Goal: Task Accomplishment & Management: Manage account settings

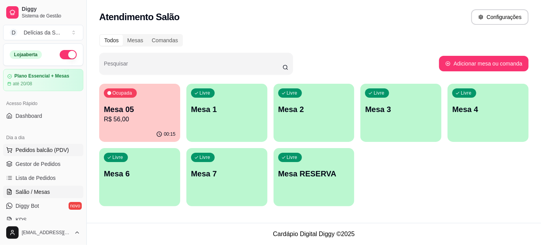
click at [35, 150] on span "Pedidos balcão (PDV)" at bounding box center [43, 150] width 54 height 8
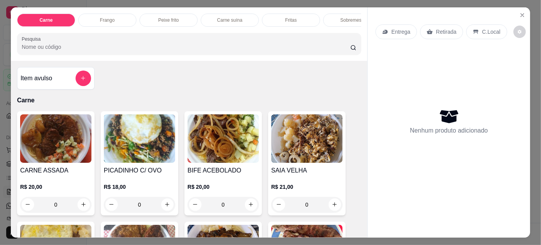
click at [59, 148] on img at bounding box center [55, 138] width 71 height 48
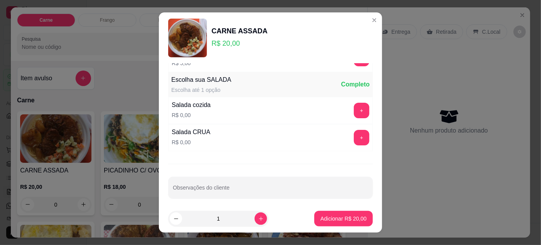
scroll to position [77, 0]
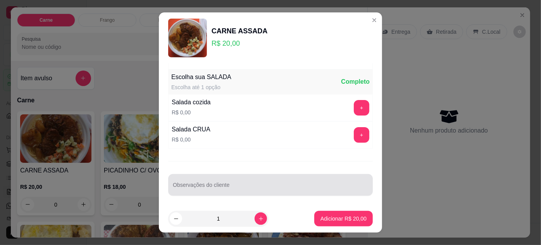
click at [231, 189] on input "Observações do cliente" at bounding box center [270, 188] width 195 height 8
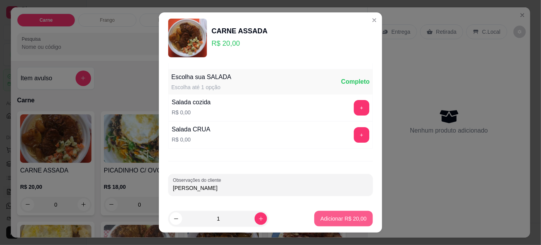
type input "[PERSON_NAME]"
click at [326, 214] on button "Adicionar R$ 20,00" at bounding box center [343, 219] width 59 height 16
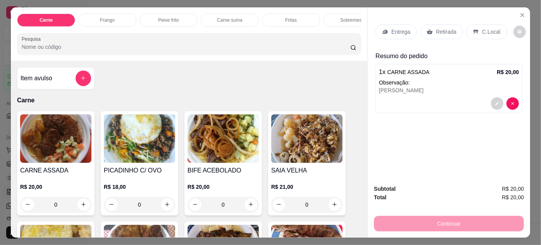
click at [446, 38] on div "Entrega Retirada C.Local" at bounding box center [449, 31] width 147 height 27
click at [444, 33] on div "Retirada" at bounding box center [441, 31] width 43 height 15
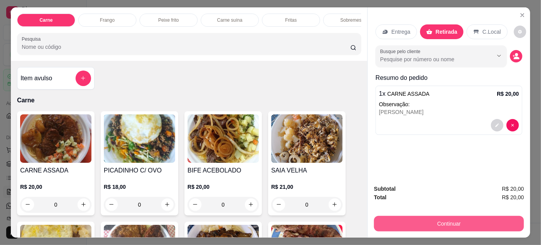
click at [408, 216] on button "Continuar" at bounding box center [449, 224] width 150 height 16
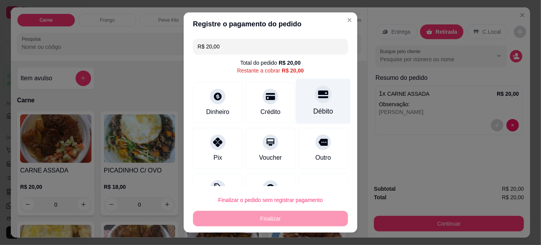
click at [313, 104] on div "Débito" at bounding box center [323, 100] width 55 height 45
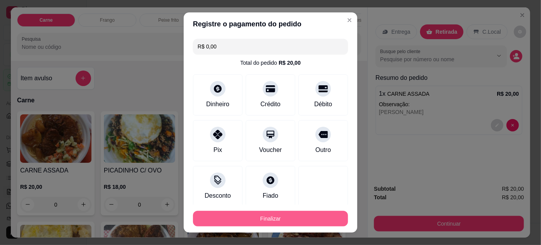
click at [280, 216] on button "Finalizar" at bounding box center [270, 219] width 155 height 16
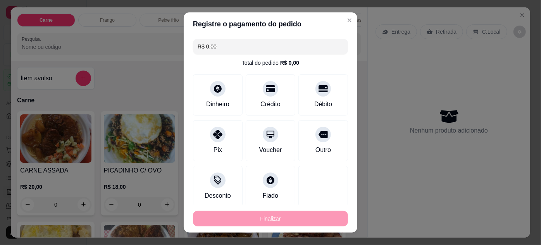
type input "-R$ 20,00"
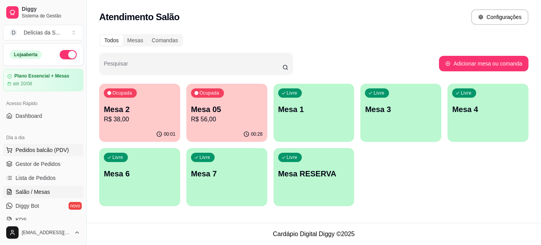
click at [54, 149] on span "Pedidos balcão (PDV)" at bounding box center [43, 150] width 54 height 8
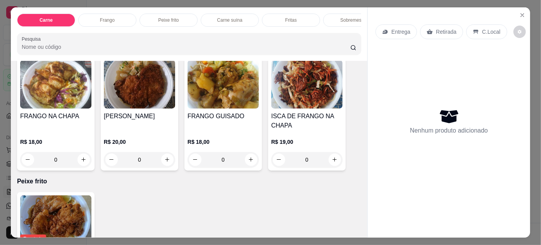
scroll to position [423, 0]
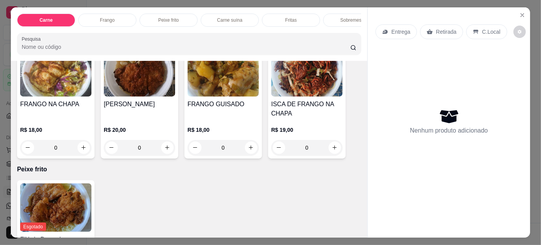
click at [208, 131] on p "R$ 18,00" at bounding box center [223, 130] width 71 height 8
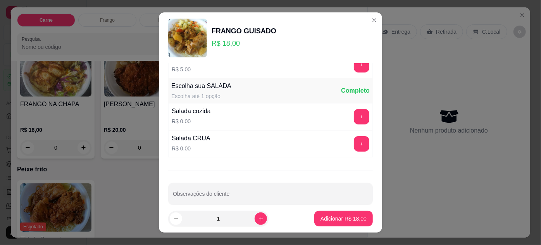
scroll to position [77, 0]
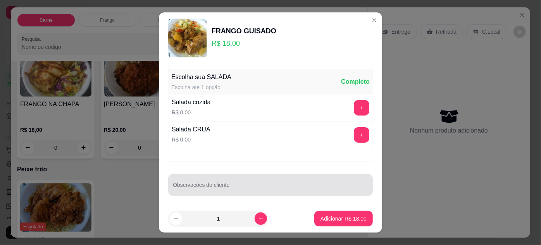
click at [252, 187] on input "Observações do cliente" at bounding box center [270, 188] width 195 height 8
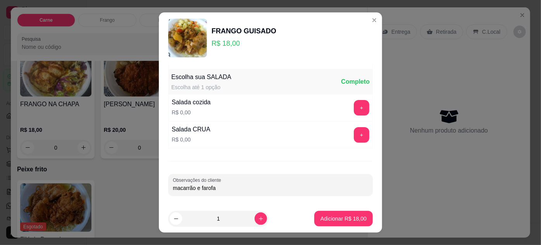
type input "macarrão e farofa"
click at [304, 220] on footer "1 Adicionar R$ 18,00" at bounding box center [270, 219] width 223 height 28
click at [321, 219] on p "Adicionar R$ 18,00" at bounding box center [344, 219] width 46 height 8
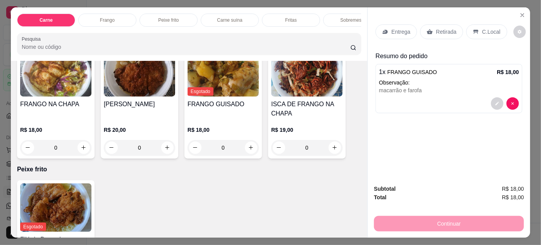
scroll to position [352, 0]
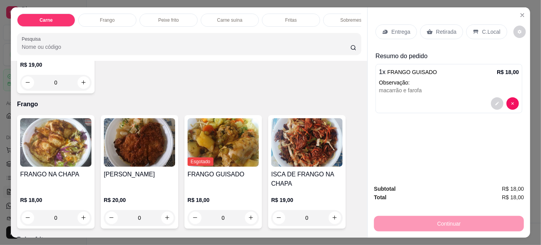
click at [113, 179] on h4 "[PERSON_NAME]" at bounding box center [139, 174] width 71 height 9
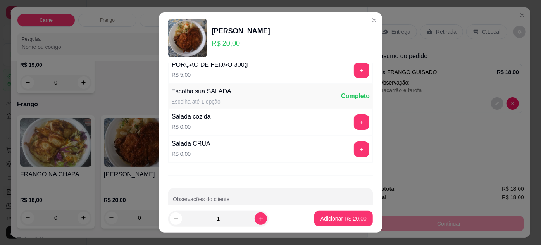
scroll to position [77, 0]
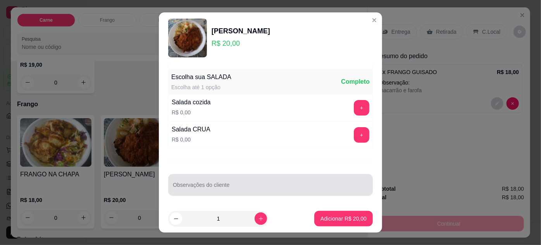
drag, startPoint x: 247, startPoint y: 177, endPoint x: 187, endPoint y: 75, distance: 118.2
click at [245, 178] on div at bounding box center [270, 185] width 195 height 16
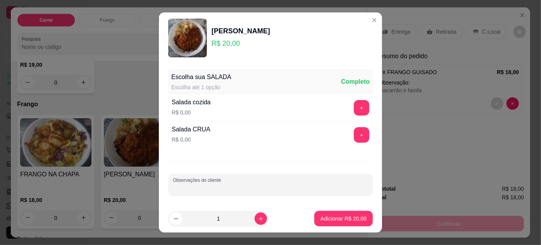
click at [246, 188] on input "Observações do cliente" at bounding box center [270, 188] width 195 height 8
type input "SEM MACARRÃO"
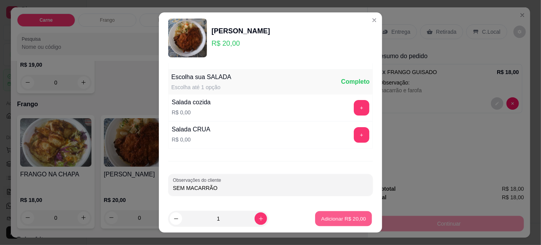
click at [335, 218] on p "Adicionar R$ 20,00" at bounding box center [343, 218] width 45 height 7
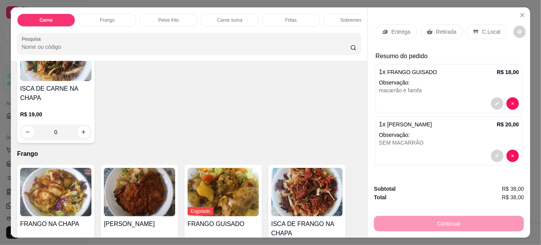
scroll to position [423, 0]
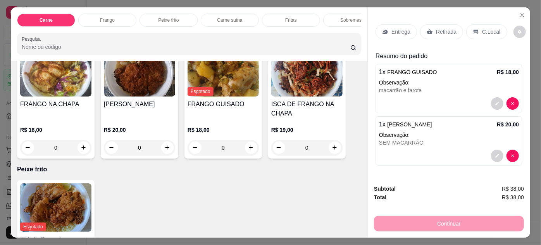
click at [306, 133] on p "R$ 19,00" at bounding box center [306, 130] width 71 height 8
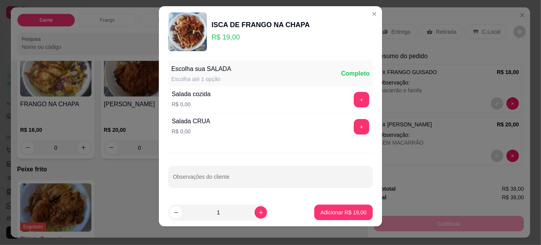
scroll to position [12, 0]
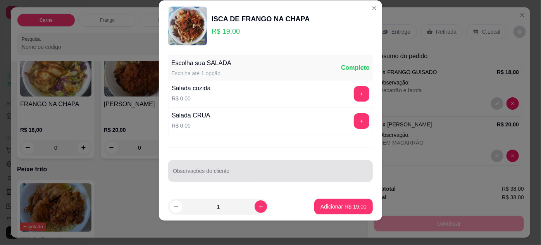
click at [290, 173] on input "Observações do cliente" at bounding box center [270, 174] width 195 height 8
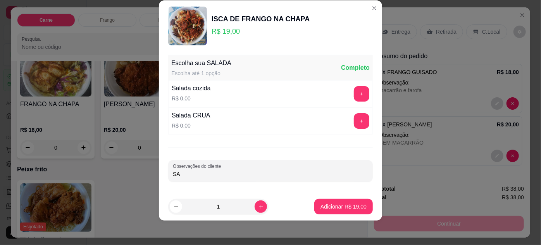
type input "S"
click at [230, 170] on input "CALABRESA" at bounding box center [270, 174] width 195 height 8
type input "CALABRESA ISCA MISTA"
click at [331, 201] on button "Adicionar R$ 19,00" at bounding box center [343, 206] width 57 height 15
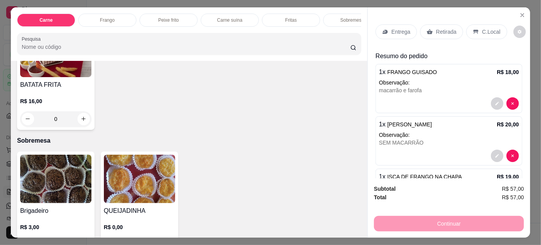
scroll to position [916, 0]
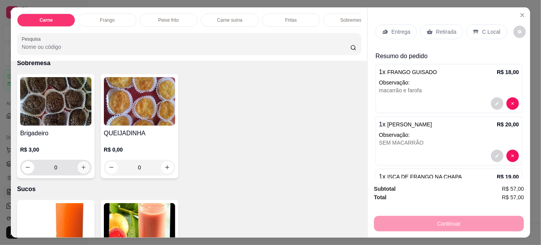
click at [79, 163] on button "increase-product-quantity" at bounding box center [84, 167] width 12 height 12
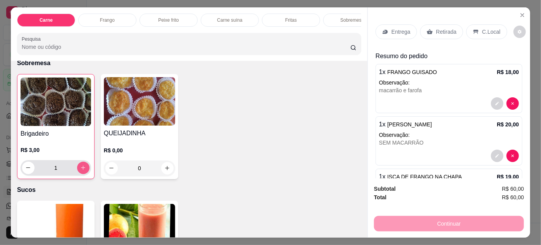
click at [80, 165] on icon "increase-product-quantity" at bounding box center [83, 168] width 6 height 6
type input "2"
click at [397, 29] on p "Entrega" at bounding box center [401, 32] width 19 height 8
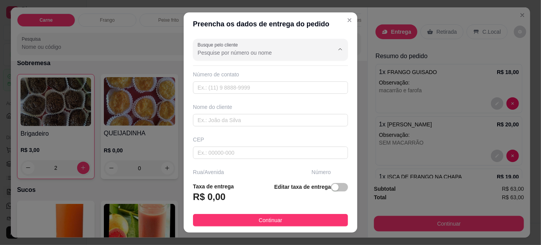
click at [261, 55] on input "Busque pelo cliente" at bounding box center [260, 53] width 124 height 8
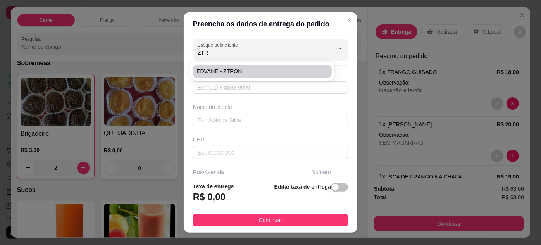
click at [245, 74] on span "EDVANE - ZTRON" at bounding box center [259, 71] width 124 height 8
type input "EDVANE - ZTRON"
type input "91989772480"
type input "EDVANE - ZTRON"
type input "TRAVESSA ALFERES COSTA"
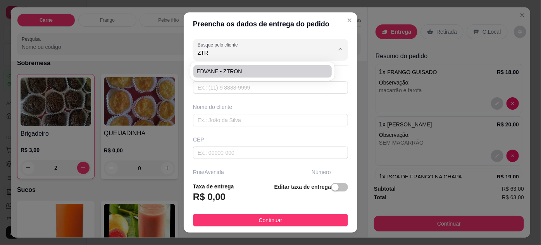
type input "1716"
type input "ENTRE [PERSON_NAME] E MARQUES"
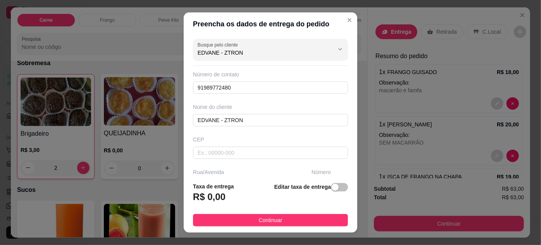
type input "EDVANE - ZTRON"
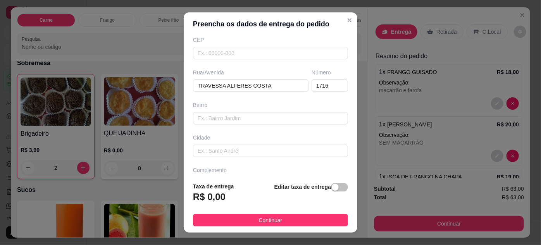
scroll to position [119, 0]
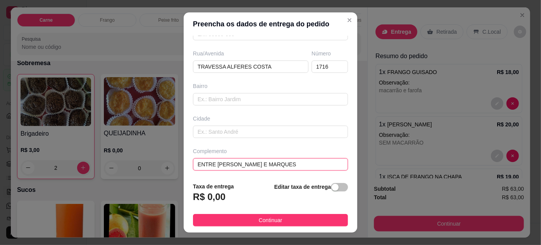
drag, startPoint x: 285, startPoint y: 166, endPoint x: 194, endPoint y: 173, distance: 91.5
click at [194, 173] on div "Busque pelo cliente EDVANE - ZTRON Número de contato 91989772480 Nome do client…" at bounding box center [271, 106] width 174 height 141
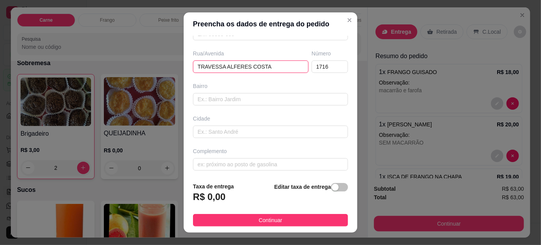
drag, startPoint x: 208, startPoint y: 54, endPoint x: 171, endPoint y: 60, distance: 37.0
click at [171, 59] on div "Preencha os dados de entrega do pedido Busque pelo cliente EDVANE - ZTRON Númer…" at bounding box center [270, 122] width 541 height 245
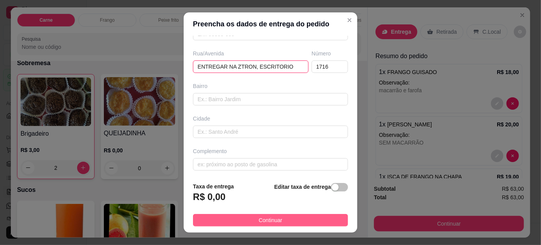
type input "ENTREGAR NA ZTRON, ESCRITORIO"
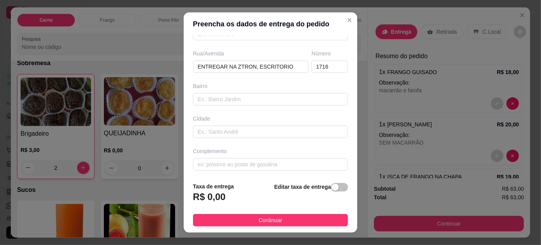
click at [292, 217] on button "Continuar" at bounding box center [270, 220] width 155 height 12
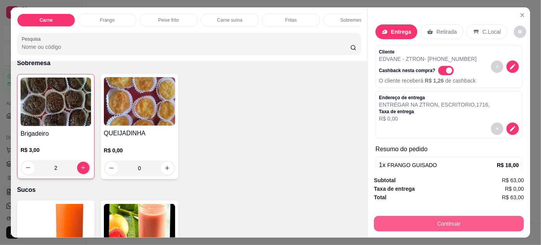
click at [416, 219] on button "Continuar" at bounding box center [449, 224] width 150 height 16
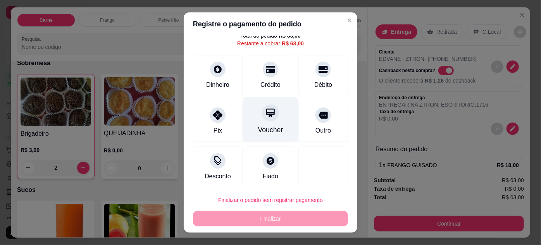
scroll to position [31, 0]
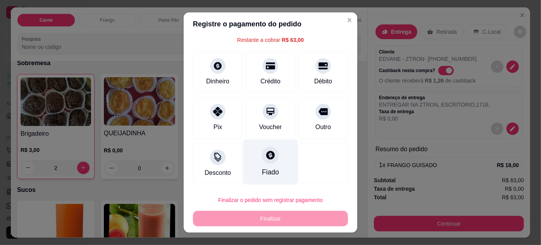
click at [268, 163] on div "Fiado" at bounding box center [271, 161] width 55 height 45
type input "R$ 0,00"
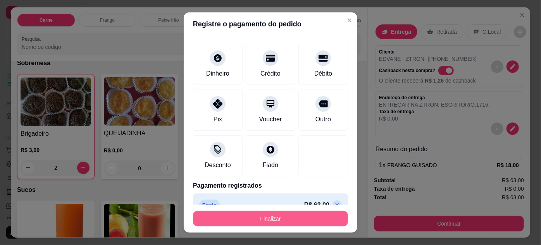
click at [291, 216] on button "Finalizar" at bounding box center [270, 219] width 155 height 16
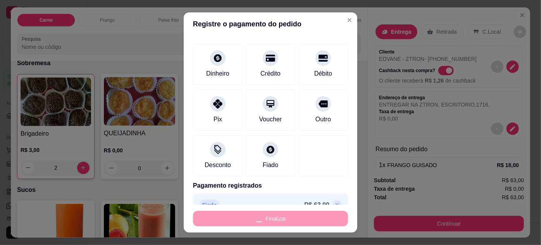
type input "0"
type input "-R$ 63,00"
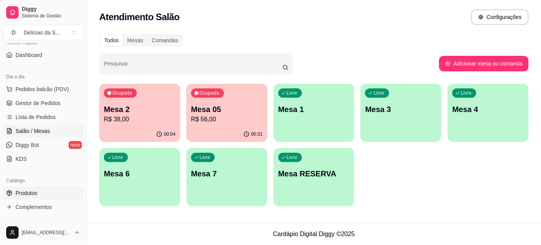
scroll to position [70, 0]
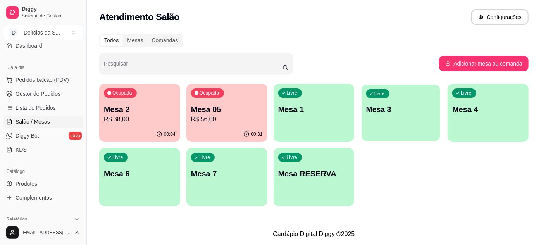
click at [384, 109] on p "Mesa 3" at bounding box center [400, 109] width 69 height 10
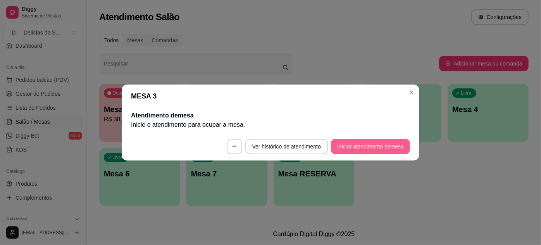
click at [362, 142] on button "Iniciar atendimento de mesa" at bounding box center [370, 147] width 79 height 16
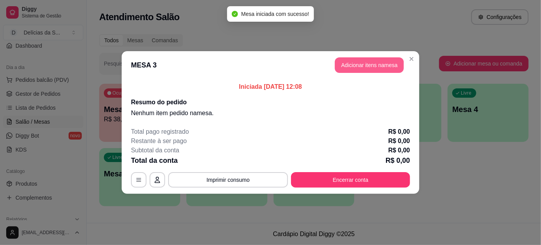
click at [380, 69] on button "Adicionar itens na mesa" at bounding box center [369, 65] width 69 height 16
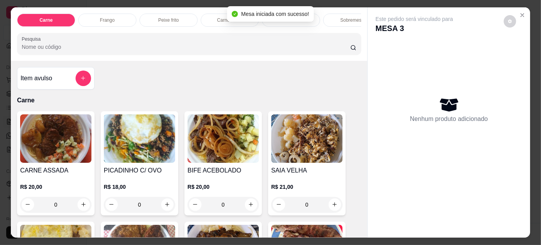
click at [208, 152] on img at bounding box center [223, 138] width 71 height 48
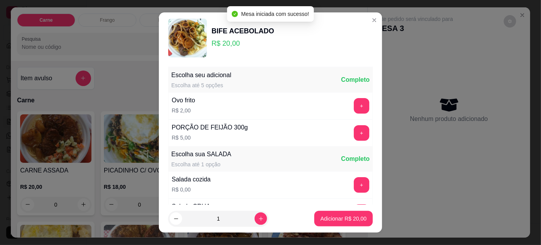
scroll to position [77, 0]
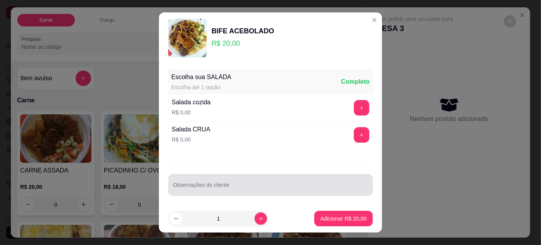
click at [260, 189] on input "Observações do cliente" at bounding box center [270, 188] width 195 height 8
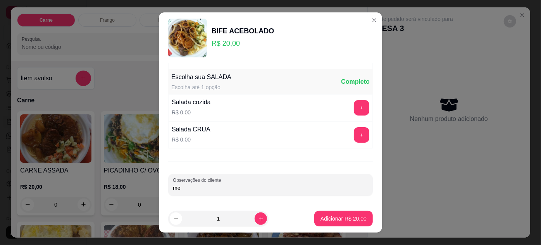
type input "m"
type input "MIGLAS"
click at [343, 210] on footer "1 Adicionar R$ 20,00" at bounding box center [270, 219] width 223 height 28
click at [341, 214] on button "Adicionar R$ 20,00" at bounding box center [343, 219] width 59 height 16
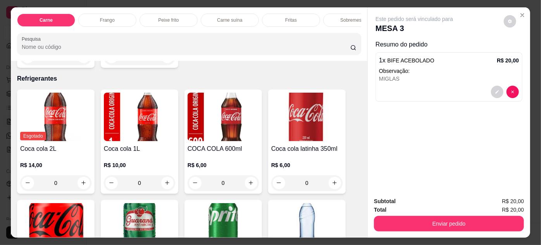
scroll to position [1198, 0]
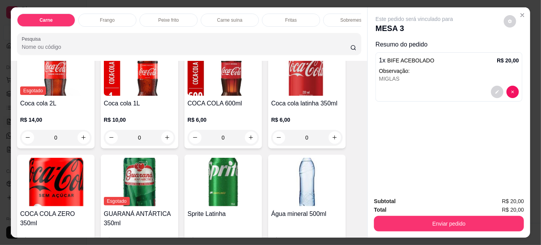
click at [214, 108] on div "R$ 6,00 0" at bounding box center [223, 126] width 71 height 37
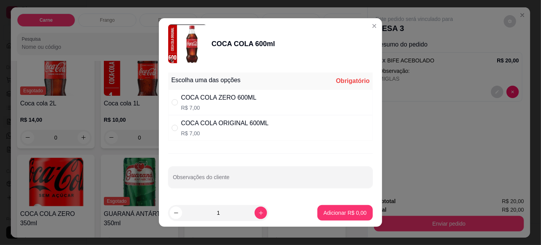
click at [197, 101] on div "COCA COLA ZERO 600ML" at bounding box center [219, 97] width 76 height 9
radio input "true"
click at [344, 218] on button "Adicionar R$ 7,00" at bounding box center [345, 213] width 54 height 15
type input "1"
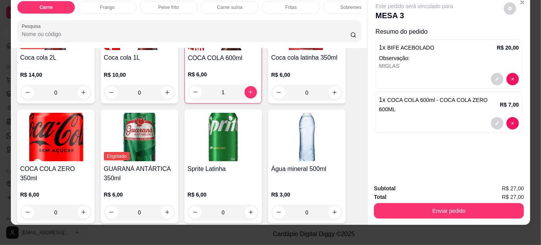
scroll to position [20, 0]
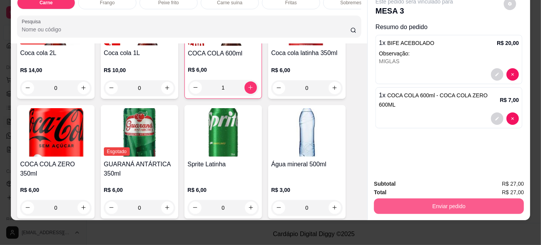
click at [405, 200] on button "Enviar pedido" at bounding box center [449, 207] width 150 height 16
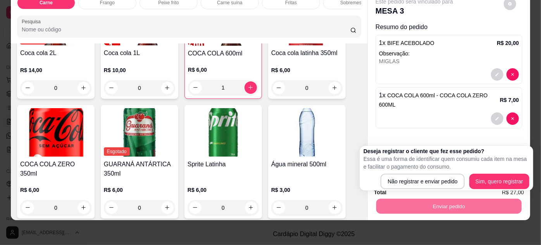
scroll to position [0, 0]
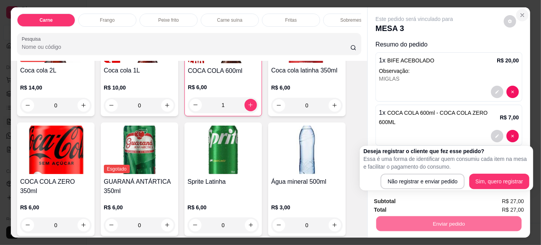
click at [522, 14] on icon "Close" at bounding box center [522, 15] width 3 height 3
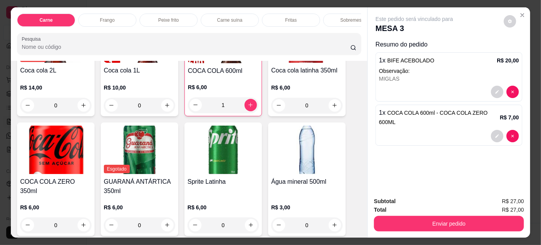
click at [345, 17] on p "Sobremesa" at bounding box center [352, 20] width 24 height 6
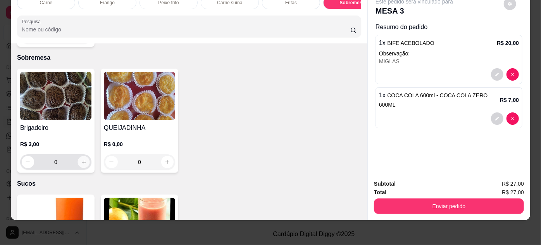
click at [81, 159] on icon "increase-product-quantity" at bounding box center [84, 162] width 6 height 6
type input "1"
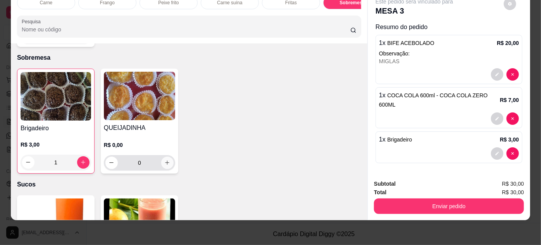
click at [168, 157] on button "increase-product-quantity" at bounding box center [167, 163] width 12 height 12
type input "1"
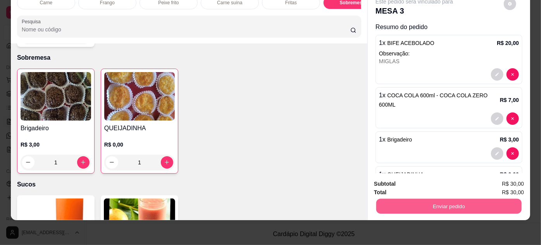
click at [418, 201] on button "Enviar pedido" at bounding box center [449, 206] width 145 height 15
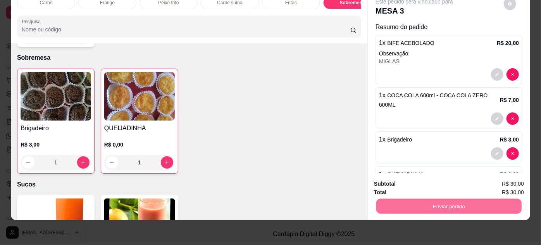
click at [408, 181] on button "Não registrar e enviar pedido" at bounding box center [423, 181] width 81 height 15
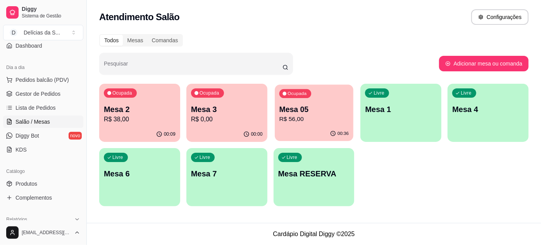
click at [327, 94] on div "Ocupada Mesa 05 R$ 56,00" at bounding box center [314, 106] width 79 height 42
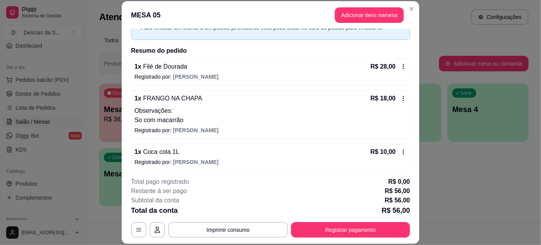
scroll to position [46, 0]
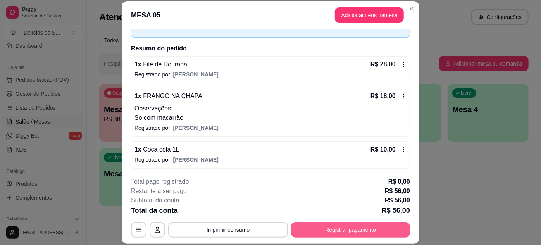
click at [323, 231] on button "Registrar pagamento" at bounding box center [350, 230] width 119 height 16
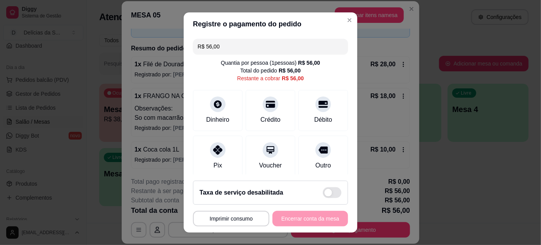
click at [283, 45] on input "R$ 56,00" at bounding box center [271, 47] width 146 height 16
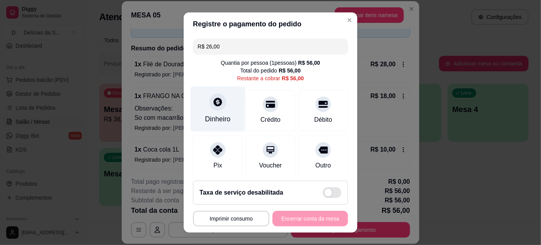
click at [214, 111] on div "Dinheiro" at bounding box center [218, 108] width 55 height 45
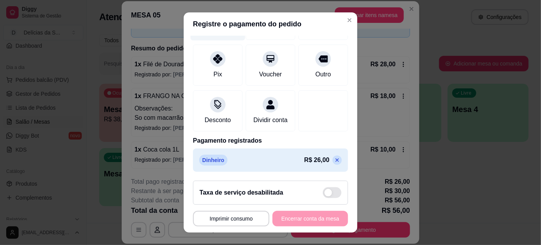
scroll to position [29, 0]
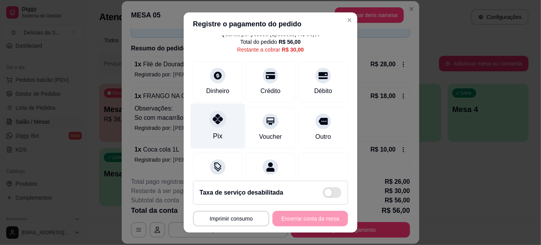
click at [214, 127] on div "Pix" at bounding box center [218, 125] width 55 height 45
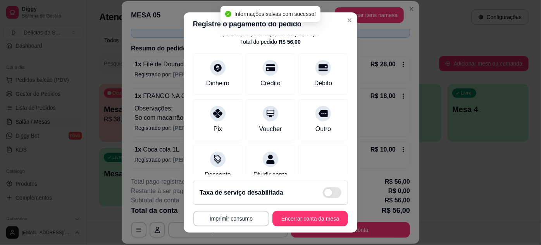
type input "R$ 0,00"
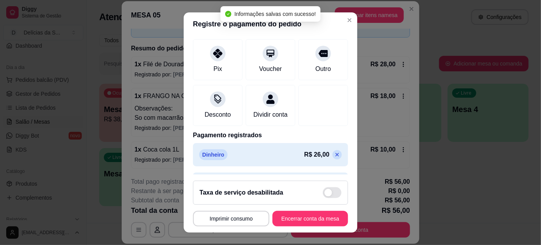
scroll to position [121, 0]
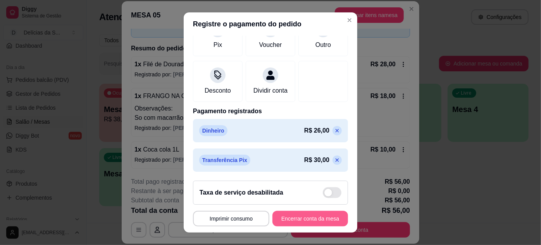
click at [301, 221] on button "Encerrar conta da mesa" at bounding box center [311, 219] width 76 height 16
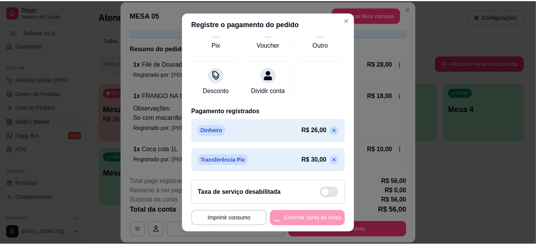
scroll to position [0, 0]
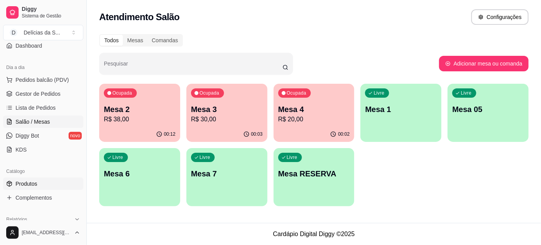
click at [59, 183] on link "Produtos" at bounding box center [43, 184] width 80 height 12
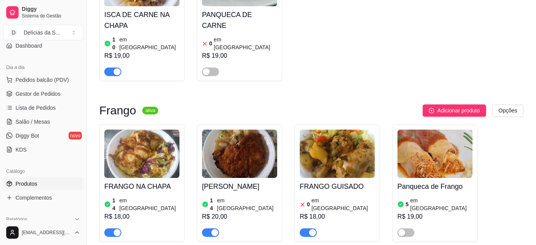
scroll to position [705, 0]
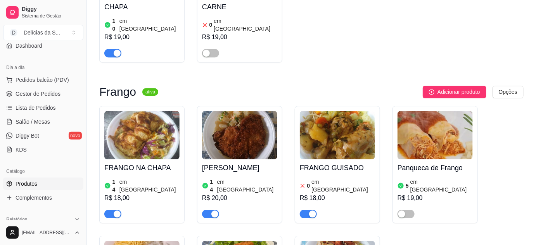
click at [340, 162] on h4 "FRANGO GUISADO" at bounding box center [337, 167] width 75 height 11
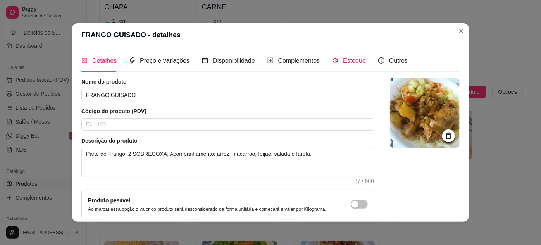
click at [356, 61] on span "Estoque" at bounding box center [354, 60] width 23 height 7
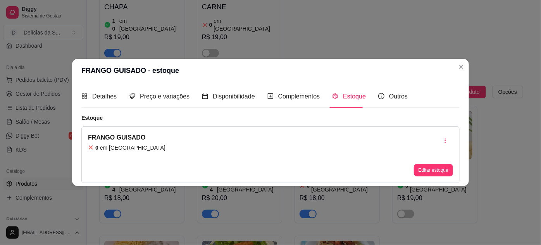
click at [433, 176] on div "FRANGO GUISADO 0 em estoque Editar estoque" at bounding box center [270, 154] width 378 height 57
click at [433, 169] on button "Editar estoque" at bounding box center [433, 170] width 39 height 12
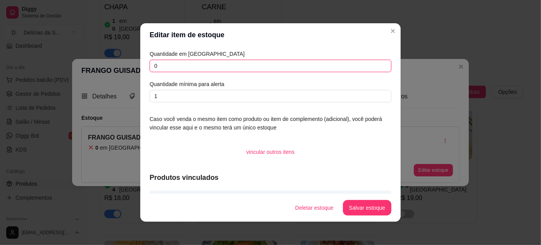
click at [302, 62] on input "0" at bounding box center [271, 66] width 242 height 12
type input "3"
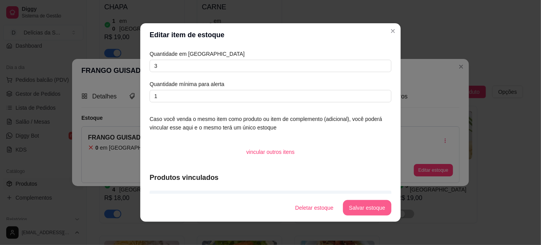
click at [366, 209] on button "Salvar estoque" at bounding box center [367, 208] width 48 height 16
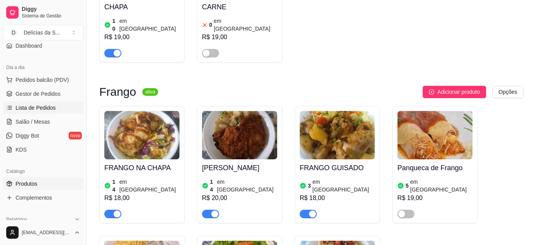
click at [42, 106] on span "Lista de Pedidos" at bounding box center [36, 108] width 40 height 8
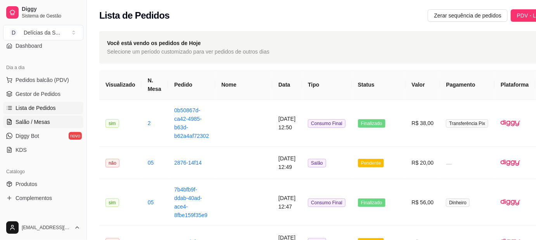
click at [29, 125] on link "Salão / Mesas" at bounding box center [43, 122] width 80 height 12
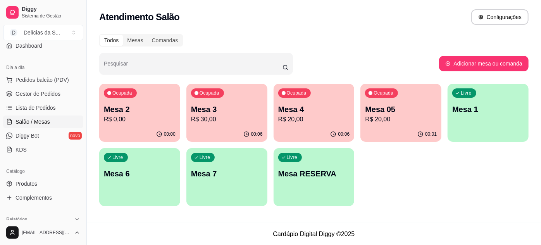
click at [137, 119] on p "R$ 0,00" at bounding box center [140, 119] width 72 height 9
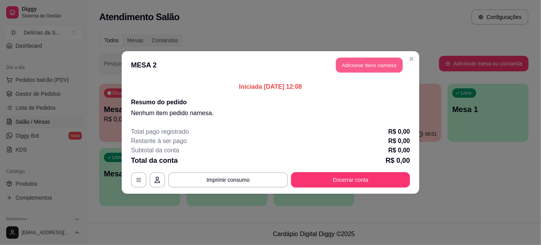
click at [380, 71] on button "Adicionar itens na mesa" at bounding box center [369, 65] width 67 height 15
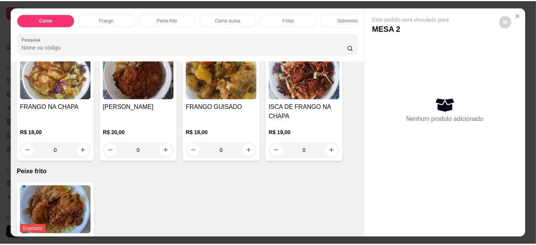
scroll to position [423, 0]
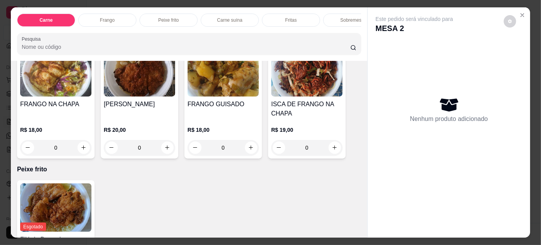
click at [188, 118] on div "FRANGO GUISADO" at bounding box center [223, 109] width 71 height 19
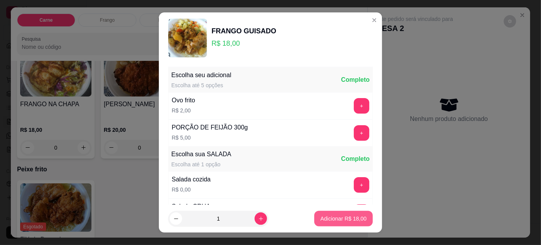
click at [340, 223] on p "Adicionar R$ 18,00" at bounding box center [344, 219] width 46 height 8
type input "1"
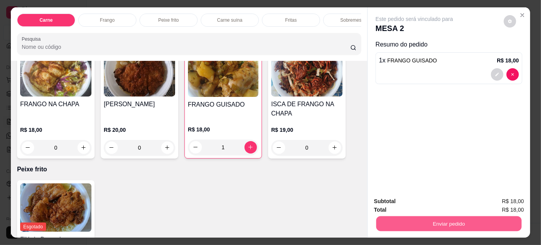
click at [404, 217] on button "Enviar pedido" at bounding box center [449, 223] width 145 height 15
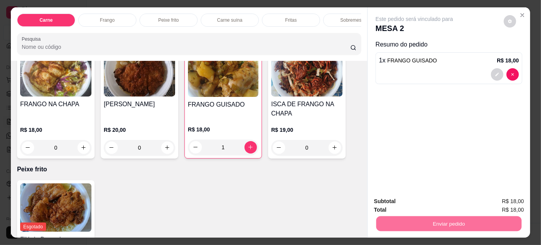
click at [411, 203] on button "Não registrar e enviar pedido" at bounding box center [424, 202] width 78 height 14
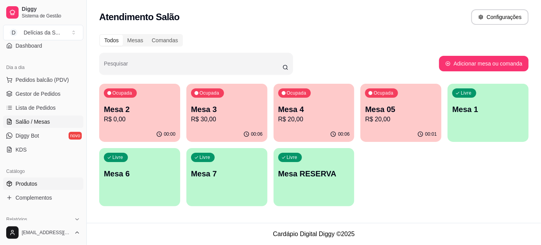
click at [36, 183] on span "Produtos" at bounding box center [27, 184] width 22 height 8
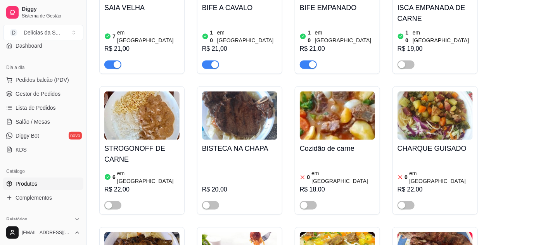
scroll to position [352, 0]
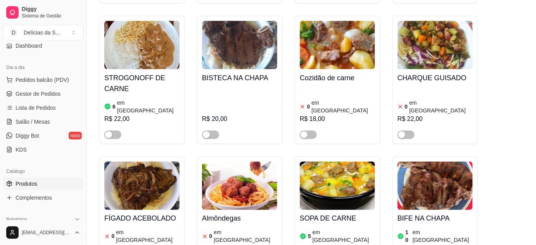
click at [135, 162] on img at bounding box center [141, 186] width 75 height 48
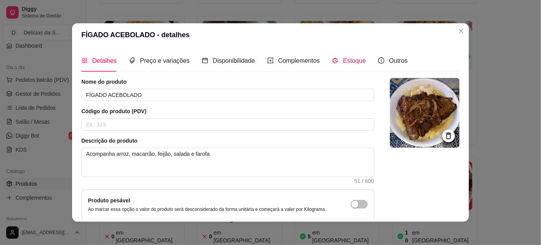
click at [354, 60] on span "Estoque" at bounding box center [354, 60] width 23 height 7
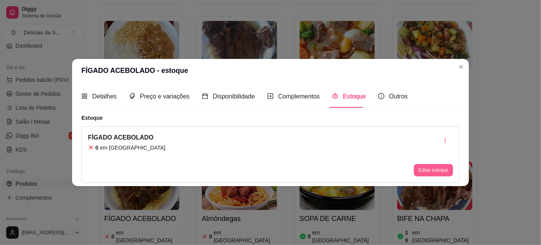
click at [441, 173] on button "Editar estoque" at bounding box center [433, 170] width 39 height 12
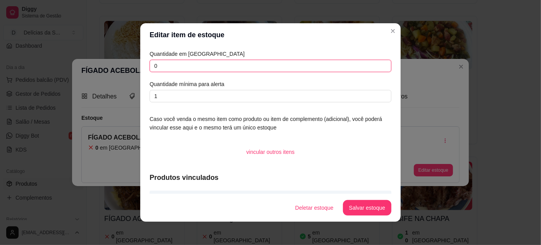
click at [223, 67] on input "0" at bounding box center [271, 66] width 242 height 12
type input "1"
type input "2"
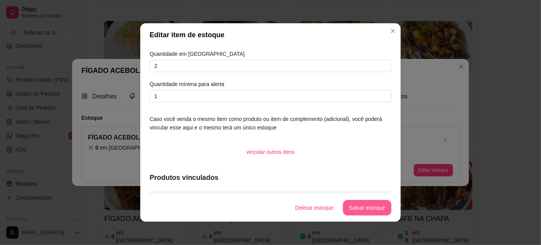
click at [363, 206] on button "Salvar estoque" at bounding box center [367, 208] width 48 height 16
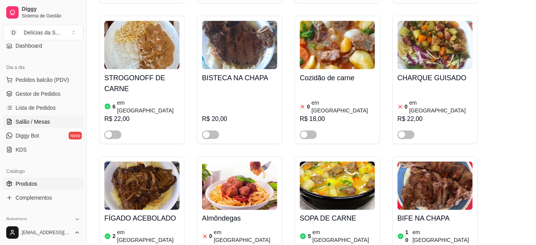
click at [37, 119] on span "Salão / Mesas" at bounding box center [33, 122] width 35 height 8
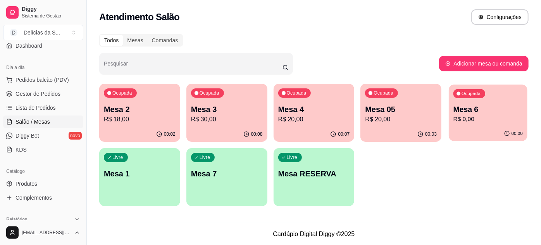
click at [469, 110] on p "Mesa 6" at bounding box center [488, 109] width 69 height 10
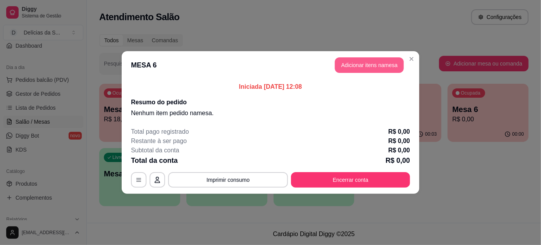
click at [362, 62] on button "Adicionar itens na mesa" at bounding box center [369, 65] width 69 height 16
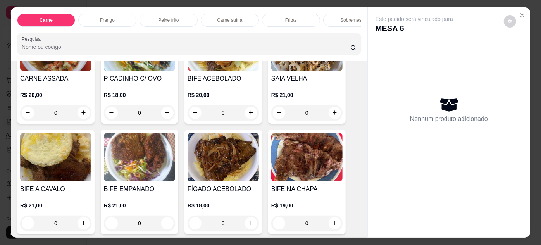
scroll to position [70, 0]
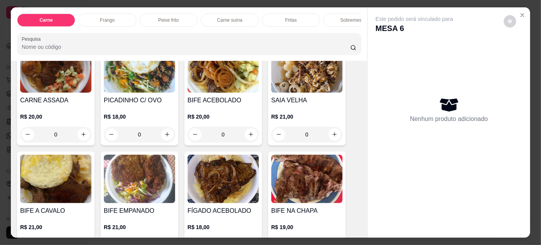
click at [214, 178] on img at bounding box center [223, 179] width 71 height 48
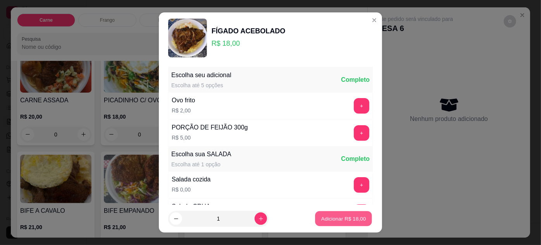
click at [344, 219] on p "Adicionar R$ 18,00" at bounding box center [343, 218] width 45 height 7
type input "1"
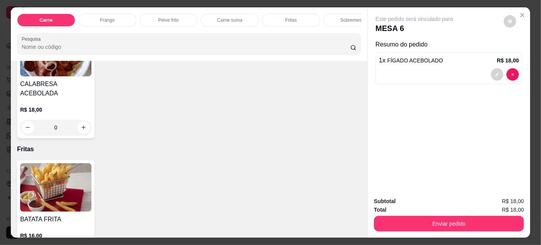
scroll to position [564, 0]
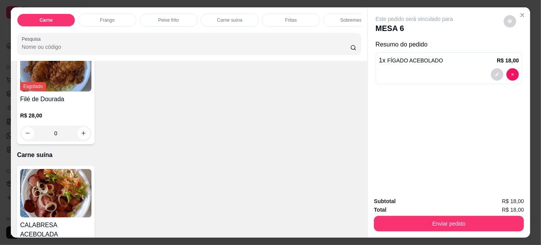
click at [51, 197] on img at bounding box center [55, 193] width 71 height 48
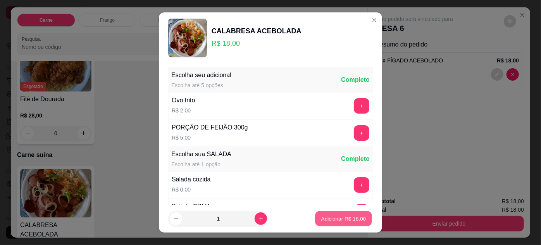
click at [334, 219] on p "Adicionar R$ 18,00" at bounding box center [343, 218] width 45 height 7
type input "1"
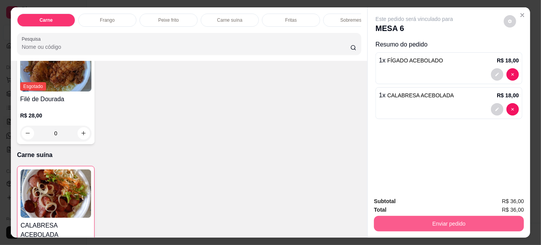
click at [406, 218] on button "Enviar pedido" at bounding box center [449, 224] width 150 height 16
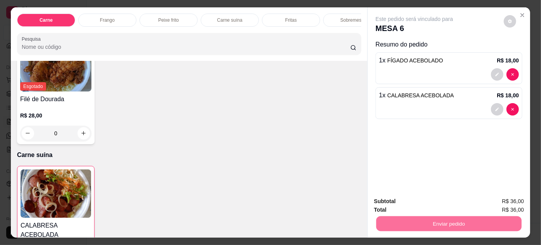
click at [413, 202] on button "Não registrar e enviar pedido" at bounding box center [423, 202] width 81 height 15
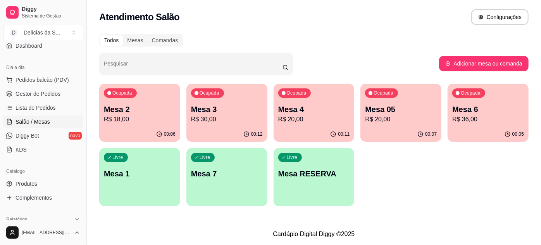
click at [391, 112] on p "Mesa 05" at bounding box center [401, 109] width 72 height 11
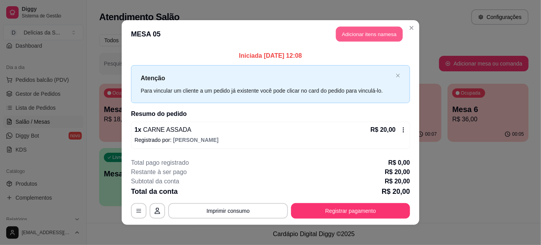
click at [373, 34] on button "Adicionar itens na mesa" at bounding box center [369, 34] width 67 height 15
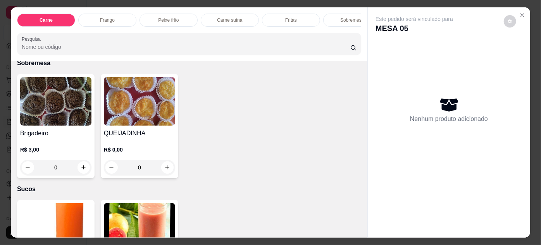
scroll to position [987, 0]
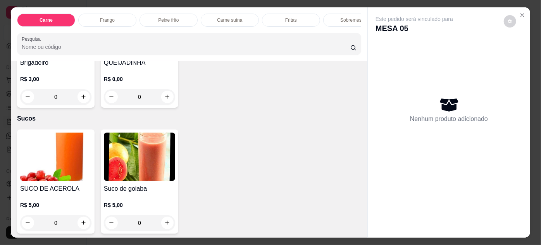
click at [84, 217] on div "0" at bounding box center [55, 223] width 71 height 16
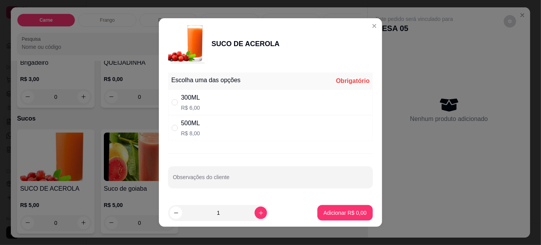
click at [248, 106] on div "300ML R$ 6,00" at bounding box center [270, 103] width 205 height 26
radio input "true"
click at [340, 207] on button "Adicionar R$ 6,00" at bounding box center [345, 213] width 55 height 16
type input "1"
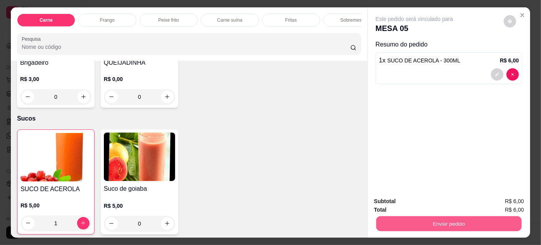
click at [405, 218] on button "Enviar pedido" at bounding box center [449, 223] width 145 height 15
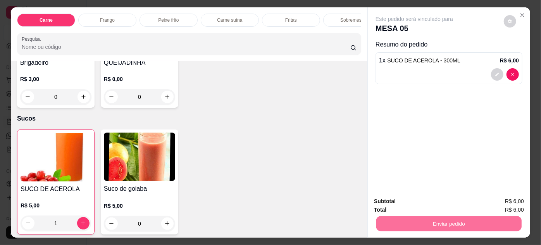
click at [419, 202] on button "Não registrar e enviar pedido" at bounding box center [423, 202] width 81 height 15
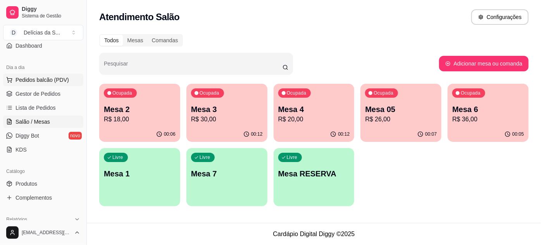
click at [59, 76] on span "Pedidos balcão (PDV)" at bounding box center [43, 80] width 54 height 8
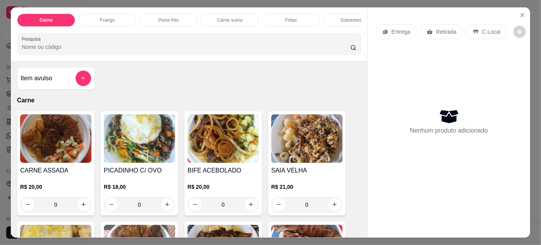
click at [161, 155] on img at bounding box center [139, 138] width 71 height 48
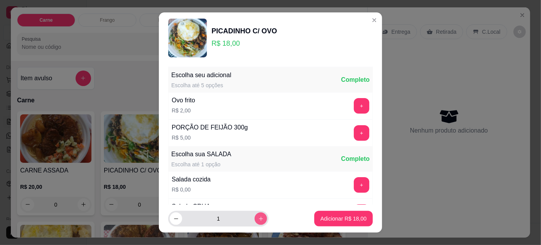
click at [258, 219] on icon "increase-product-quantity" at bounding box center [261, 219] width 6 height 6
type input "2"
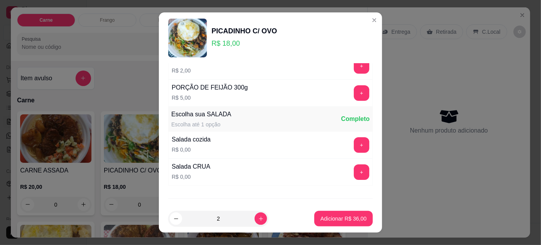
scroll to position [77, 0]
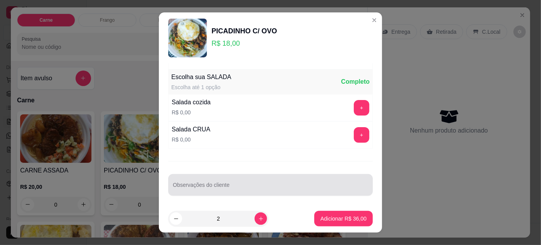
click at [259, 181] on div at bounding box center [270, 185] width 195 height 16
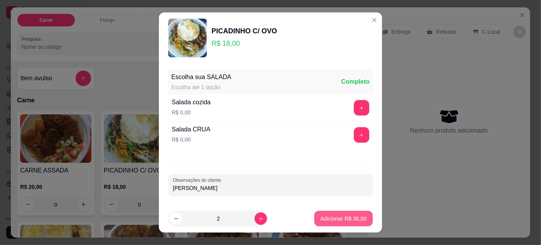
type input "[PERSON_NAME]"
click at [332, 228] on footer "2 Adicionar R$ 36,00" at bounding box center [270, 219] width 223 height 28
click at [333, 221] on p "Adicionar R$ 36,00" at bounding box center [344, 219] width 46 height 8
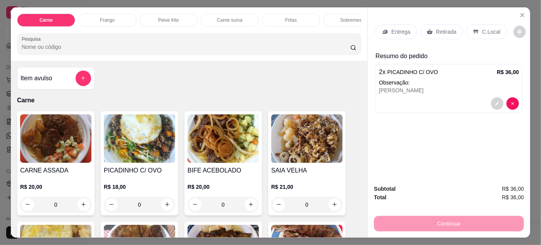
drag, startPoint x: 472, startPoint y: 25, endPoint x: 476, endPoint y: 28, distance: 4.5
click at [475, 27] on div "C.Local" at bounding box center [486, 31] width 41 height 15
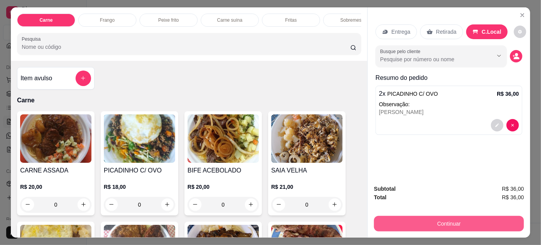
click at [380, 221] on button "Continuar" at bounding box center [449, 224] width 150 height 16
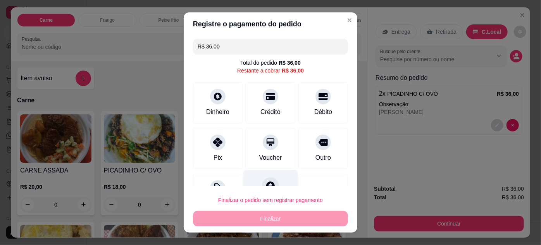
drag, startPoint x: 214, startPoint y: 131, endPoint x: 249, endPoint y: 169, distance: 52.1
click at [215, 130] on div "Pix" at bounding box center [218, 148] width 50 height 41
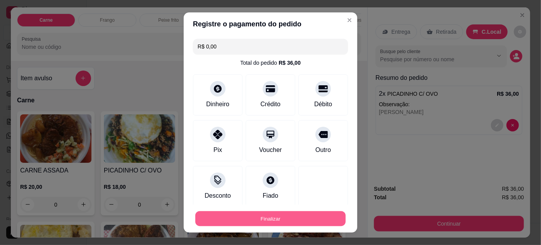
click at [277, 218] on button "Finalizar" at bounding box center [270, 218] width 150 height 15
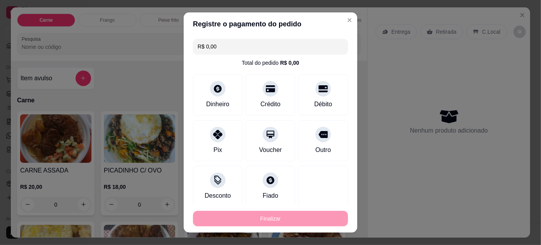
type input "-R$ 36,00"
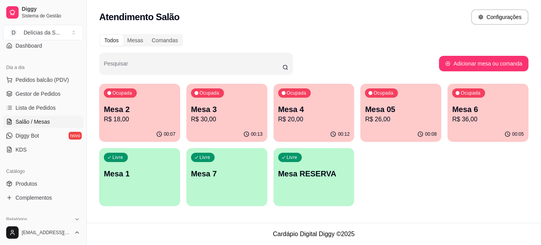
click at [296, 128] on div "00:12" at bounding box center [314, 134] width 81 height 15
click at [138, 126] on div "Ocupada Mesa 2 R$ 18,00" at bounding box center [139, 106] width 79 height 42
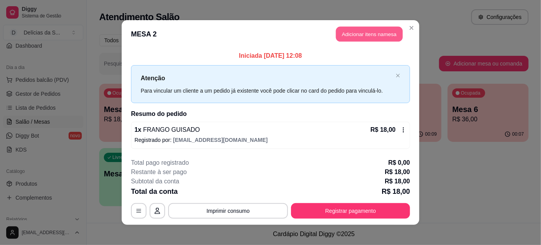
click at [370, 36] on button "Adicionar itens na mesa" at bounding box center [369, 34] width 67 height 15
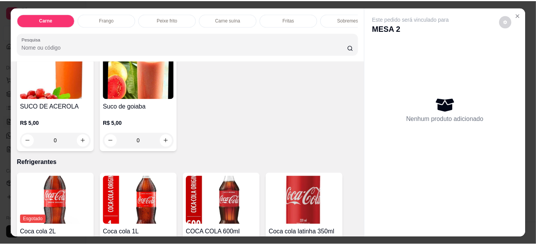
scroll to position [1057, 0]
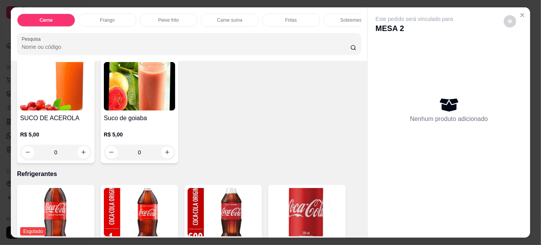
click at [136, 123] on div "R$ 5,00 0" at bounding box center [139, 141] width 71 height 37
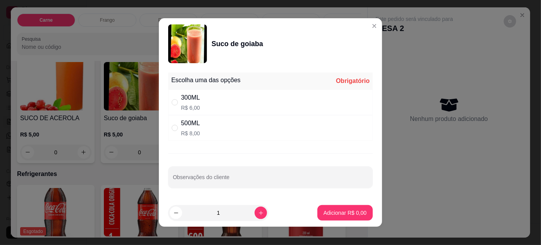
click at [207, 89] on div "Escolha uma das opções Obrigatório" at bounding box center [270, 81] width 205 height 17
click at [211, 102] on div "300ML R$ 6,00" at bounding box center [270, 103] width 205 height 26
radio input "true"
click at [337, 212] on p "Adicionar R$ 6,00" at bounding box center [345, 213] width 43 height 8
type input "1"
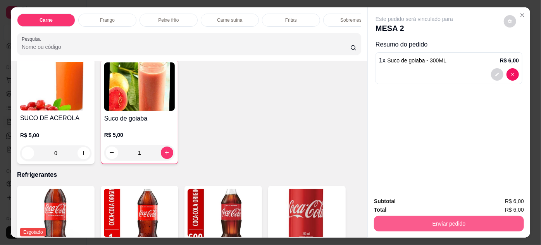
click at [408, 220] on button "Enviar pedido" at bounding box center [449, 224] width 150 height 16
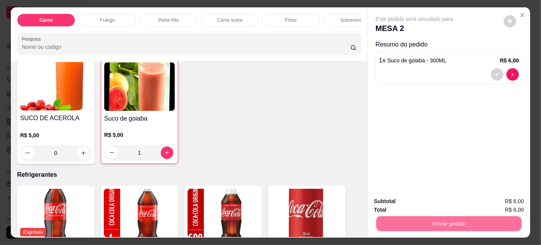
click at [411, 200] on button "Não registrar e enviar pedido" at bounding box center [423, 202] width 81 height 15
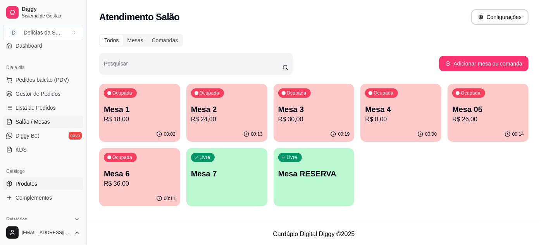
click at [36, 181] on span "Produtos" at bounding box center [27, 184] width 22 height 8
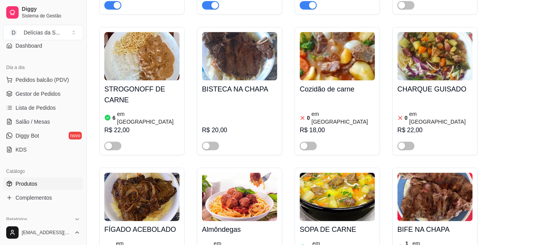
scroll to position [352, 0]
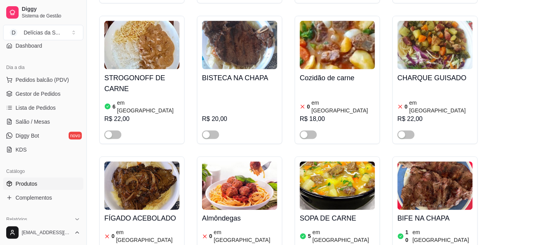
click at [154, 162] on img at bounding box center [141, 186] width 75 height 48
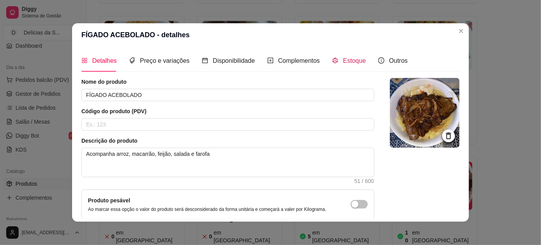
click at [354, 59] on span "Estoque" at bounding box center [354, 60] width 23 height 7
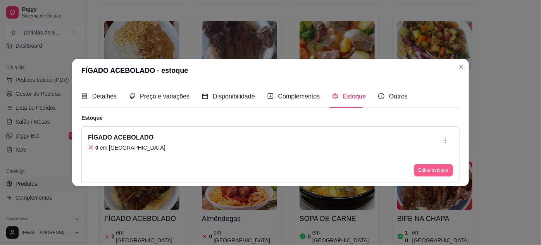
click at [429, 171] on button "Editar estoque" at bounding box center [433, 170] width 39 height 12
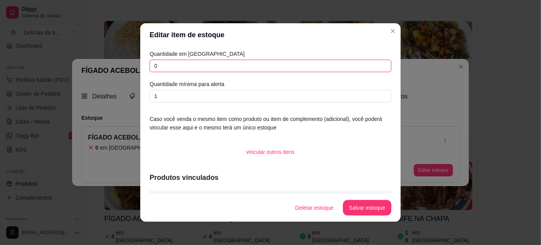
click at [213, 64] on input "0" at bounding box center [271, 66] width 242 height 12
type input "2"
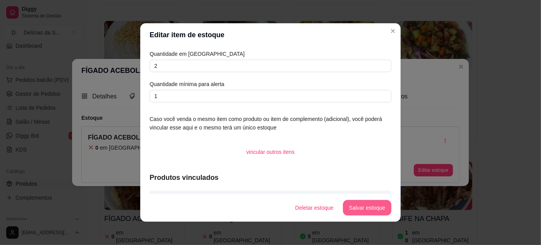
click at [359, 206] on button "Salvar estoque" at bounding box center [367, 208] width 48 height 16
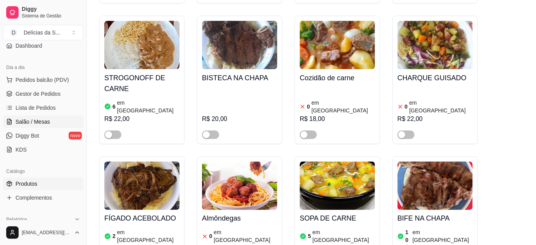
click at [30, 121] on span "Salão / Mesas" at bounding box center [33, 122] width 35 height 8
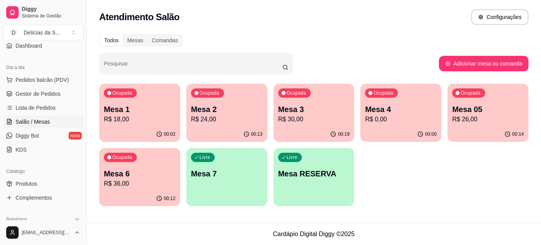
click at [406, 112] on p "Mesa 4" at bounding box center [401, 109] width 72 height 11
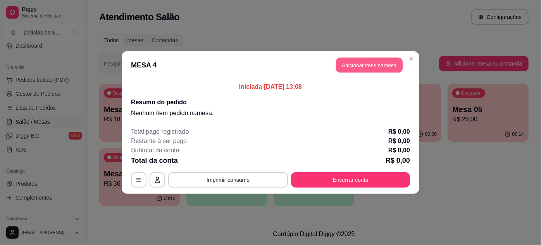
click at [351, 65] on button "Adicionar itens na mesa" at bounding box center [369, 65] width 67 height 15
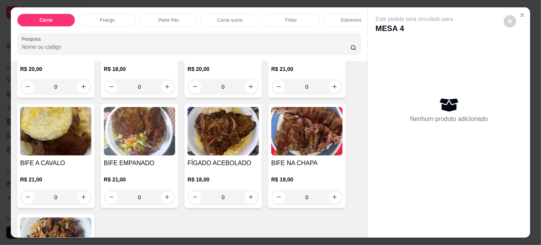
scroll to position [70, 0]
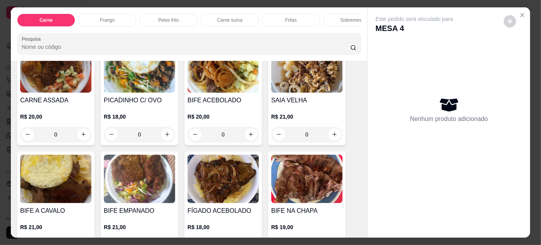
click at [209, 180] on img at bounding box center [223, 179] width 71 height 48
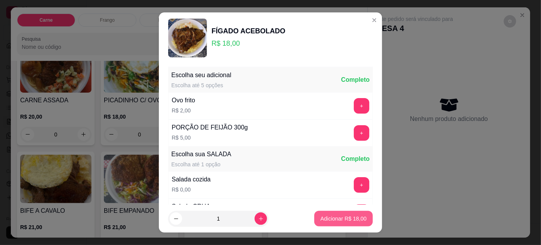
click at [321, 221] on p "Adicionar R$ 18,00" at bounding box center [344, 219] width 46 height 8
type input "1"
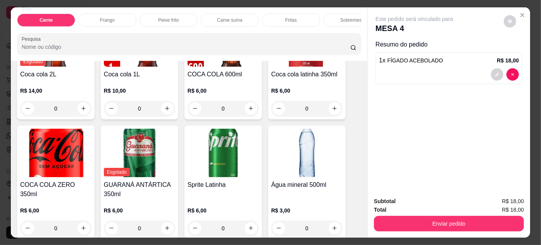
scroll to position [1231, 0]
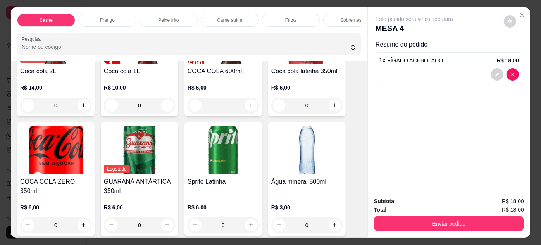
click at [191, 114] on div "Esgotado Coca cola 2L R$ 14,00 0 Coca cola 1L R$ 10,00 0 COCA COLA 600ml R$ 6,0…" at bounding box center [189, 124] width 344 height 224
click at [202, 133] on img at bounding box center [223, 150] width 71 height 48
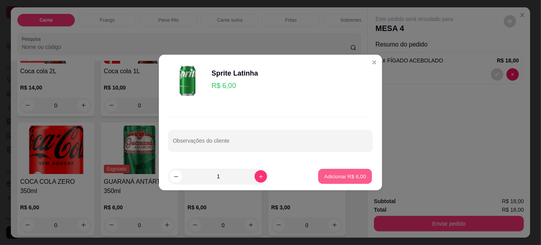
click at [333, 178] on p "Adicionar R$ 6,00" at bounding box center [345, 176] width 42 height 7
type input "1"
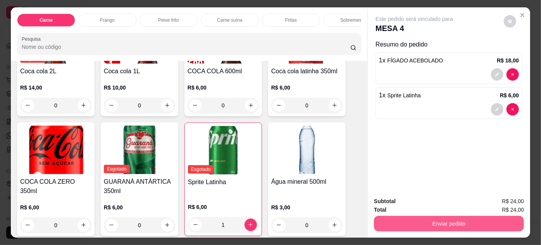
click at [406, 219] on button "Enviar pedido" at bounding box center [449, 224] width 150 height 16
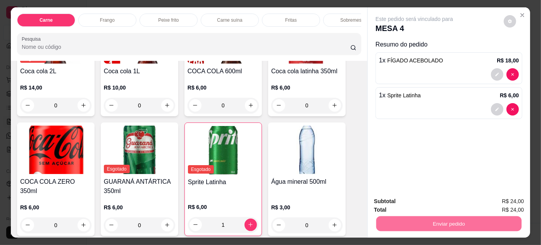
click at [410, 203] on button "Não registrar e enviar pedido" at bounding box center [424, 202] width 78 height 14
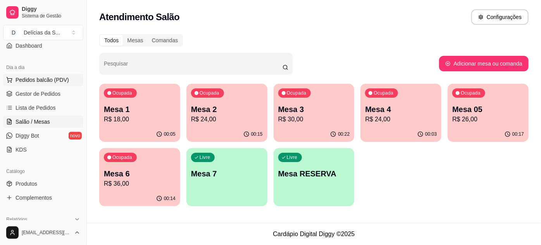
click at [46, 79] on span "Pedidos balcão (PDV)" at bounding box center [43, 80] width 54 height 8
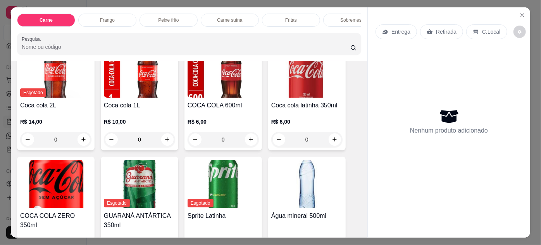
scroll to position [1198, 0]
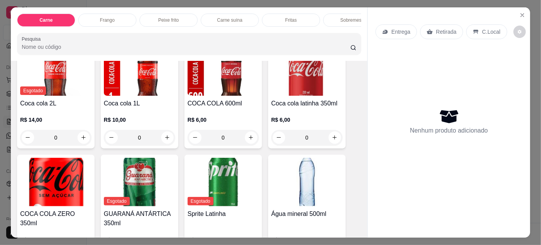
click at [54, 178] on img at bounding box center [55, 182] width 71 height 48
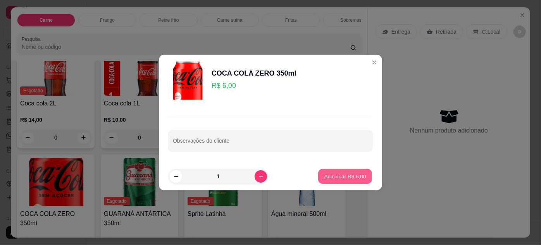
click at [339, 177] on p "Adicionar R$ 6,00" at bounding box center [345, 176] width 42 height 7
type input "1"
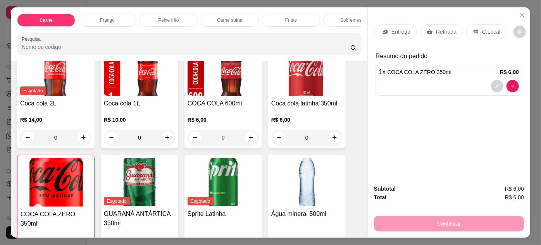
click at [427, 29] on icon at bounding box center [430, 31] width 6 height 5
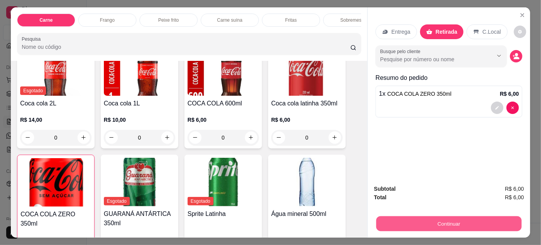
click at [388, 223] on button "Continuar" at bounding box center [449, 223] width 145 height 15
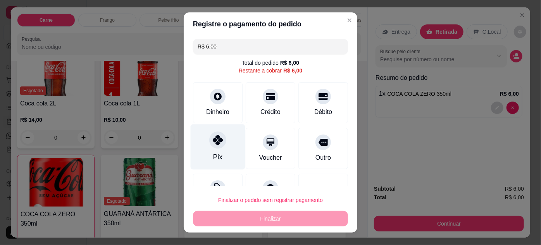
click at [225, 160] on div "Pix" at bounding box center [218, 146] width 55 height 45
type input "R$ 0,00"
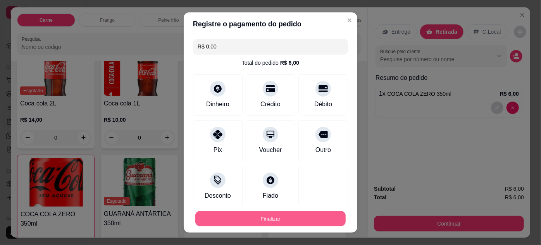
click at [272, 216] on button "Finalizar" at bounding box center [270, 218] width 150 height 15
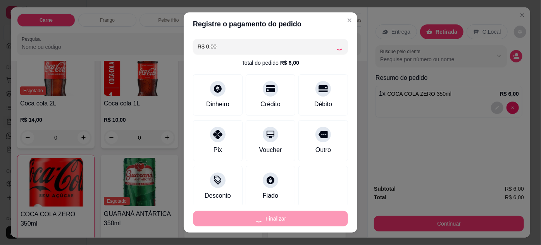
type input "0"
type input "-R$ 6,00"
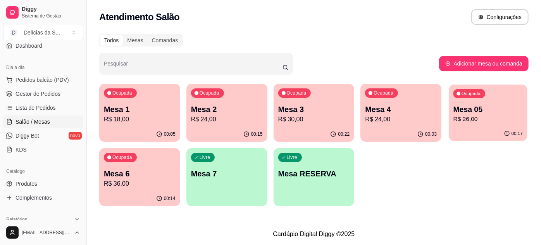
click at [462, 116] on p "R$ 26,00" at bounding box center [488, 119] width 69 height 9
click at [485, 107] on p "Mesa 05" at bounding box center [489, 109] width 72 height 11
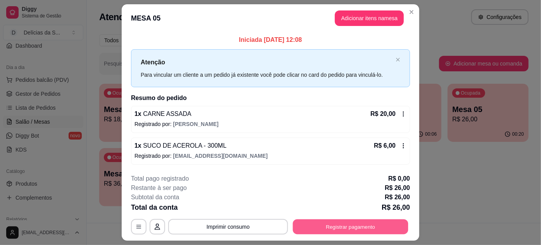
click at [325, 224] on button "Registrar pagamento" at bounding box center [351, 226] width 116 height 15
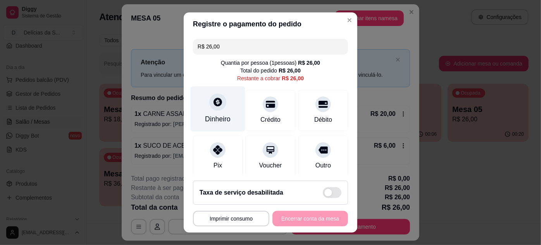
click at [217, 114] on div "Dinheiro" at bounding box center [218, 119] width 26 height 10
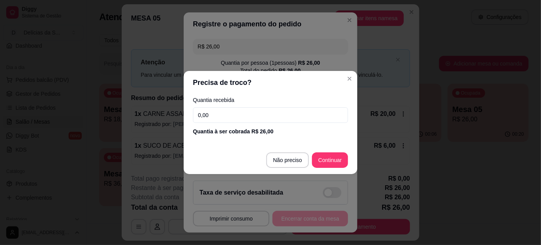
click at [250, 109] on input "0,00" at bounding box center [270, 115] width 155 height 16
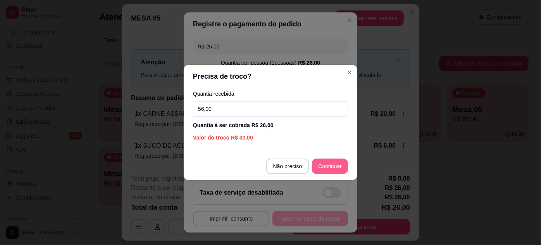
type input "56,00"
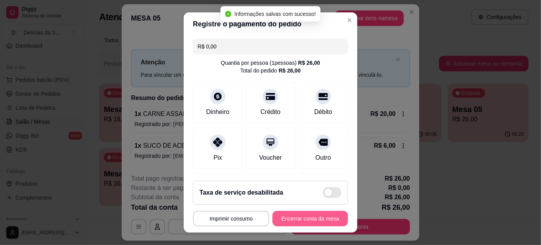
type input "R$ 0,00"
click at [296, 220] on button "Encerrar conta da mesa" at bounding box center [310, 218] width 73 height 15
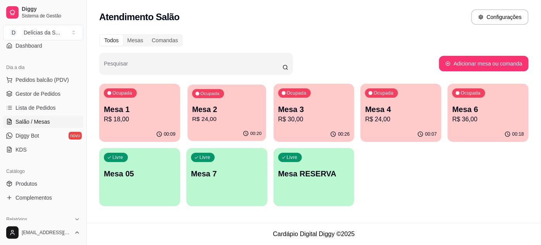
click at [219, 112] on p "Mesa 2" at bounding box center [226, 109] width 69 height 10
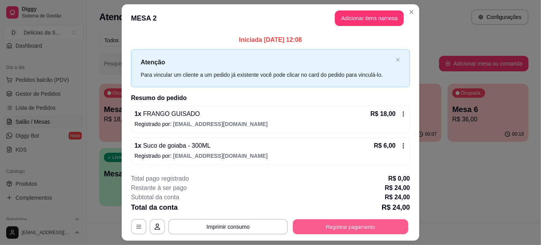
click at [320, 223] on button "Registrar pagamento" at bounding box center [351, 226] width 116 height 15
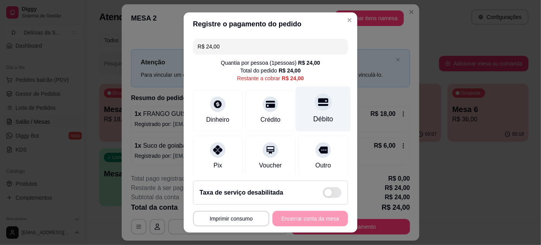
click at [315, 97] on div at bounding box center [323, 101] width 17 height 17
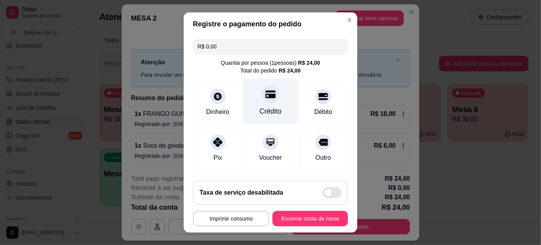
click at [278, 105] on div "Crédito" at bounding box center [271, 100] width 55 height 45
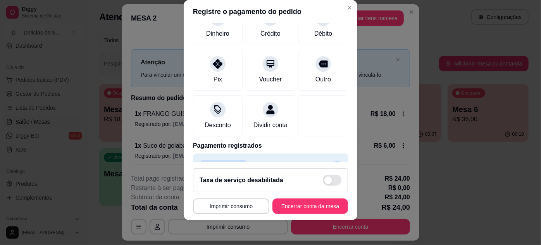
scroll to position [92, 0]
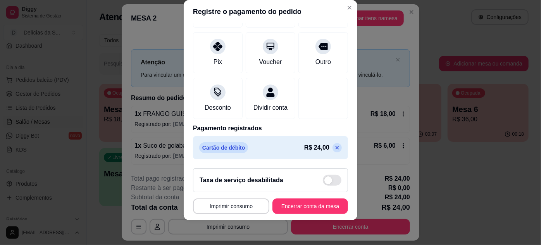
click at [334, 149] on icon at bounding box center [337, 148] width 6 height 6
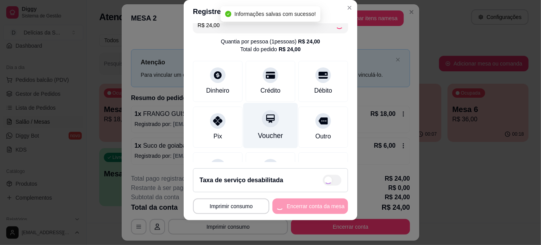
scroll to position [0, 0]
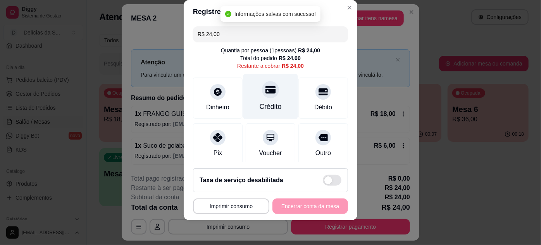
click at [266, 100] on div "Crédito" at bounding box center [271, 96] width 55 height 45
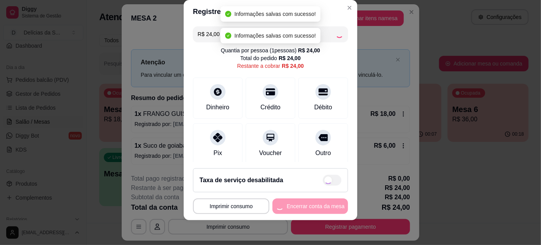
type input "R$ 0,00"
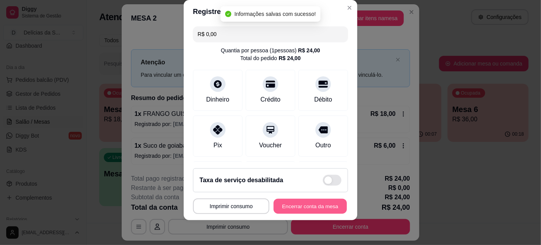
click at [312, 209] on button "Encerrar conta da mesa" at bounding box center [310, 206] width 73 height 15
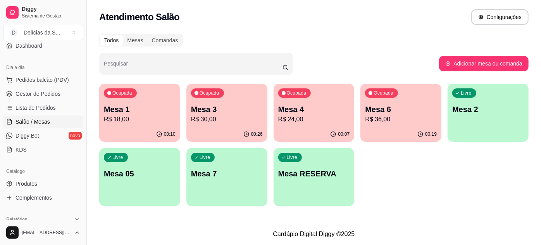
click at [220, 113] on p "Mesa 3" at bounding box center [227, 109] width 72 height 11
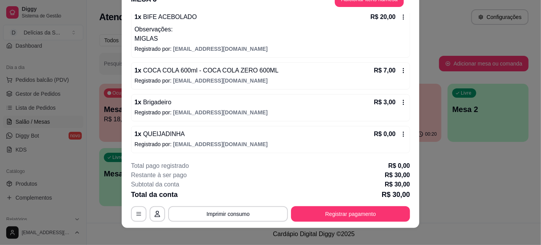
scroll to position [24, 0]
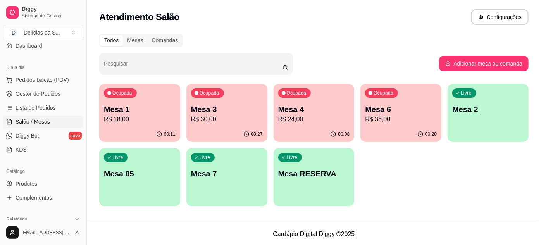
click at [298, 119] on p "R$ 24,00" at bounding box center [314, 119] width 72 height 9
click at [413, 121] on p "R$ 36,00" at bounding box center [401, 119] width 72 height 9
click at [490, 113] on p "Mesa 2" at bounding box center [488, 109] width 69 height 10
click at [202, 117] on p "R$ 30,00" at bounding box center [226, 119] width 69 height 9
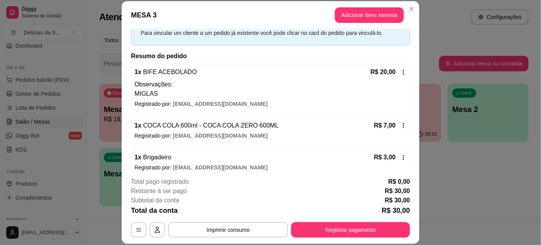
scroll to position [70, 0]
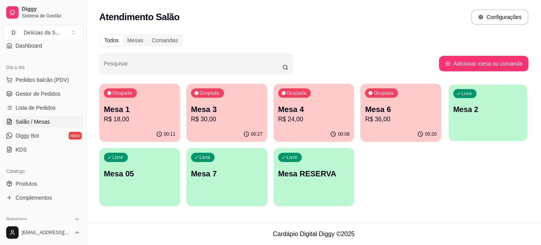
click at [475, 119] on div "Livre Mesa 2" at bounding box center [488, 108] width 79 height 47
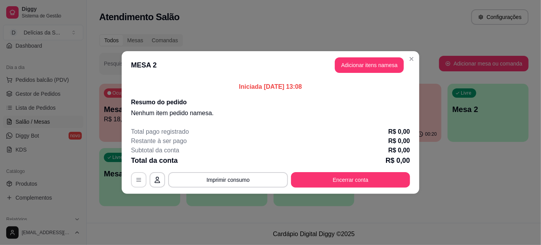
click at [140, 179] on icon "button" at bounding box center [139, 180] width 6 height 6
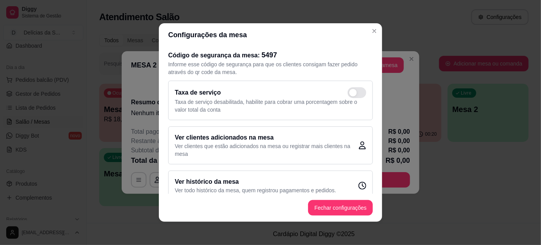
click at [214, 181] on h2 "Ver histórico da mesa" at bounding box center [255, 181] width 161 height 9
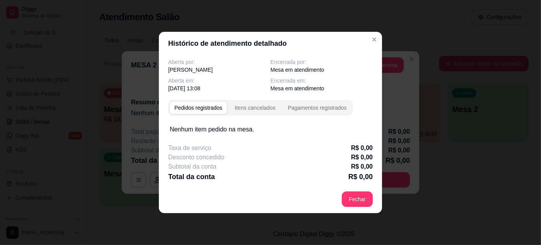
click at [205, 107] on div "Pedidos registrados" at bounding box center [198, 108] width 48 height 8
click at [252, 109] on div "Itens cancelados" at bounding box center [255, 108] width 41 height 8
click at [318, 109] on div "Pagamentos registrados" at bounding box center [317, 108] width 59 height 8
click at [199, 108] on div "Pedidos registrados" at bounding box center [198, 108] width 48 height 8
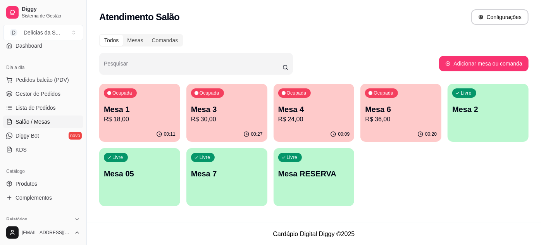
click at [382, 173] on div "Ocupada Mesa 1 R$ 18,00 00:11 Ocupada Mesa 3 R$ 30,00 00:27 Ocupada Mesa 4 R$ 2…" at bounding box center [314, 145] width 430 height 123
click at [157, 104] on div "Ocupada Mesa 1 R$ 18,00" at bounding box center [139, 105] width 81 height 43
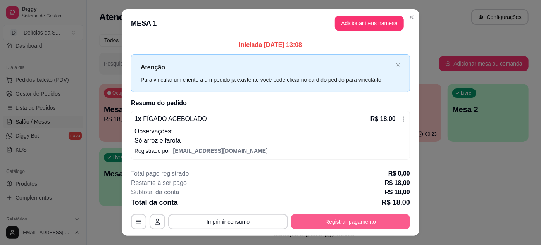
click at [393, 223] on button "Registrar pagamento" at bounding box center [350, 222] width 119 height 16
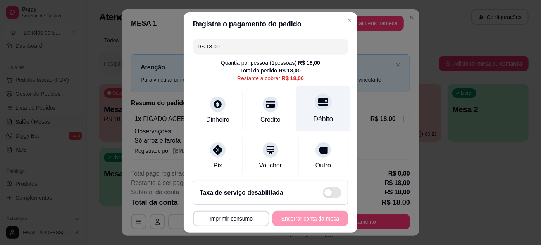
click at [314, 114] on div "Débito" at bounding box center [324, 119] width 20 height 10
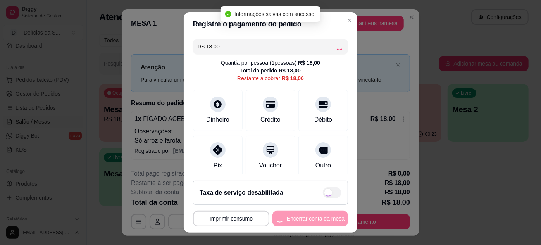
type input "R$ 0,00"
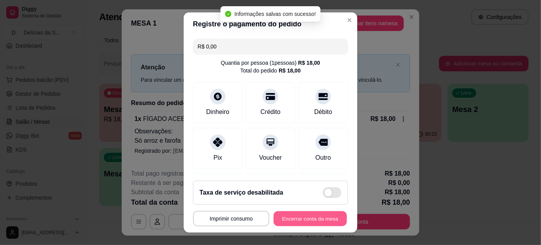
click at [301, 219] on button "Encerrar conta da mesa" at bounding box center [310, 218] width 73 height 15
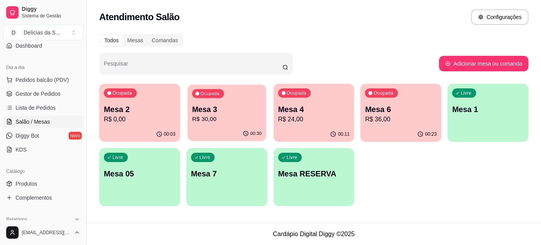
click at [218, 130] on div "00:30" at bounding box center [227, 133] width 79 height 15
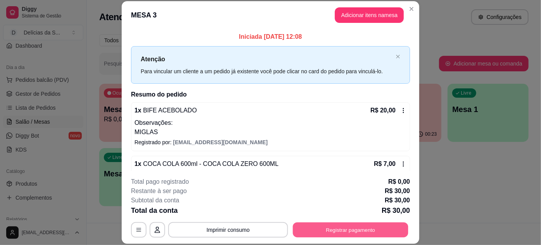
click at [335, 228] on button "Registrar pagamento" at bounding box center [351, 229] width 116 height 15
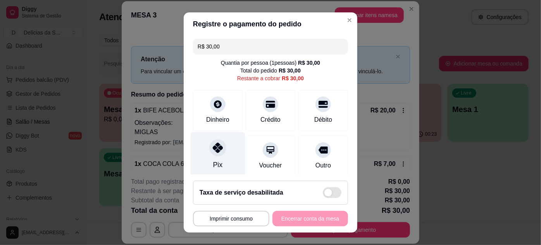
click at [215, 148] on icon at bounding box center [218, 148] width 10 height 10
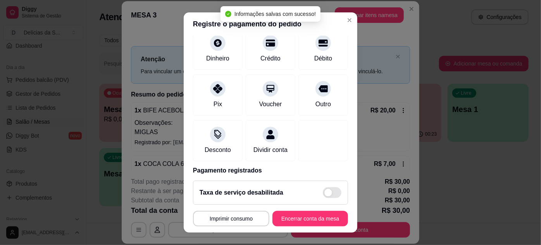
scroll to position [92, 0]
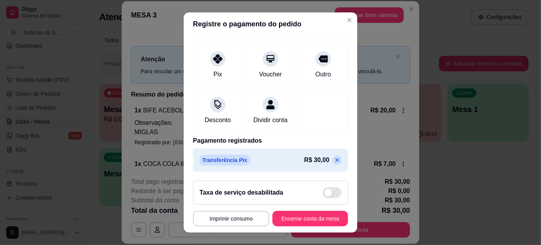
drag, startPoint x: 326, startPoint y: 161, endPoint x: 323, endPoint y: 156, distance: 5.9
click at [334, 161] on icon at bounding box center [337, 160] width 6 height 6
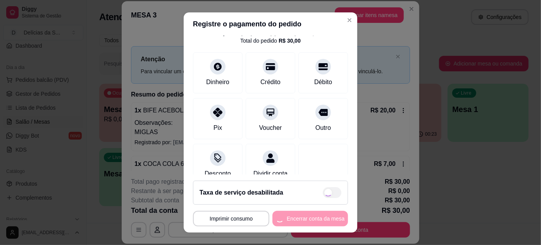
scroll to position [0, 0]
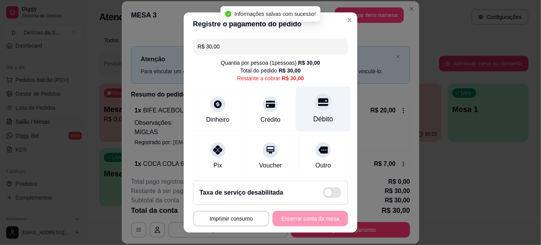
click at [314, 114] on div "Débito" at bounding box center [324, 119] width 20 height 10
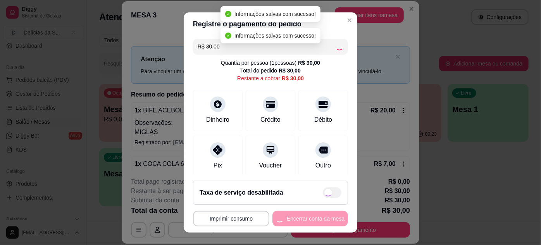
type input "R$ 0,00"
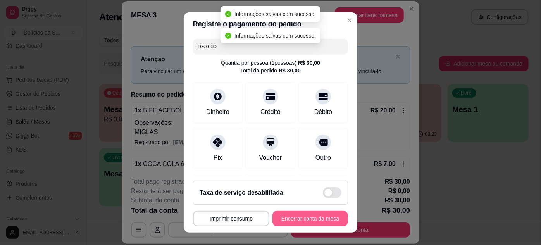
click at [297, 214] on button "Encerrar conta da mesa" at bounding box center [311, 219] width 76 height 16
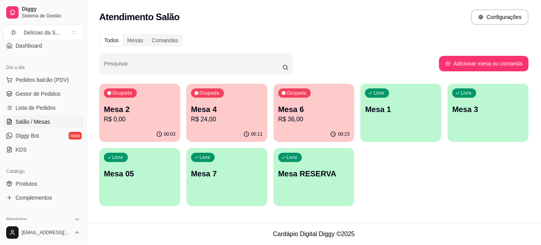
click at [116, 117] on p "R$ 0,00" at bounding box center [140, 119] width 72 height 9
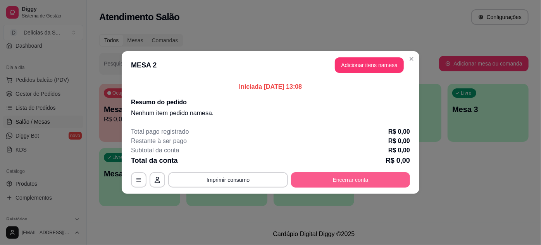
click at [349, 181] on button "Encerrar conta" at bounding box center [350, 180] width 119 height 16
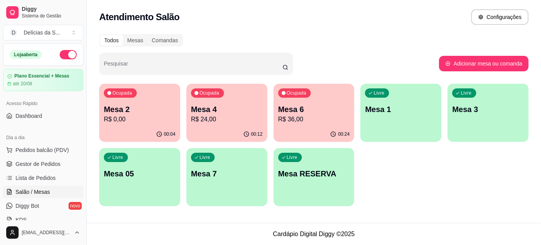
click at [427, 168] on div "Ocupada Mesa 2 R$ 0,00 00:04 Ocupada Mesa 4 R$ 24,00 00:12 Ocupada Mesa 6 R$ 36…" at bounding box center [314, 145] width 430 height 123
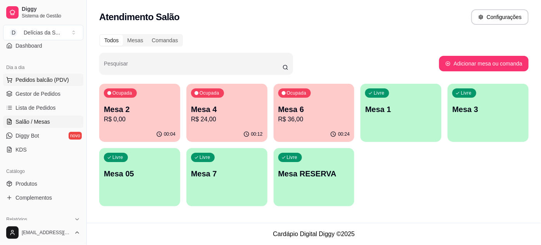
click at [47, 83] on button "Pedidos balcão (PDV)" at bounding box center [43, 80] width 80 height 12
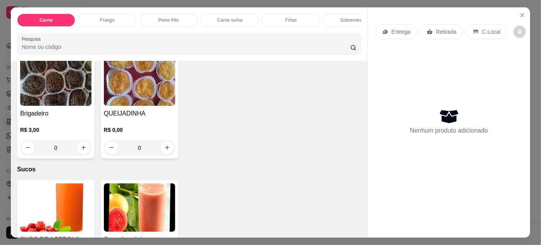
scroll to position [916, 0]
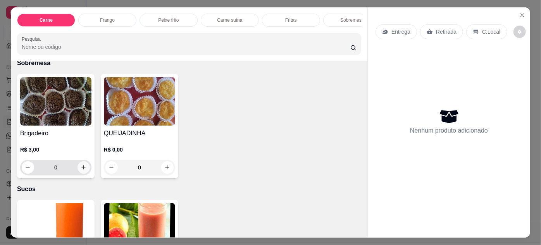
click at [81, 164] on icon "increase-product-quantity" at bounding box center [84, 167] width 6 height 6
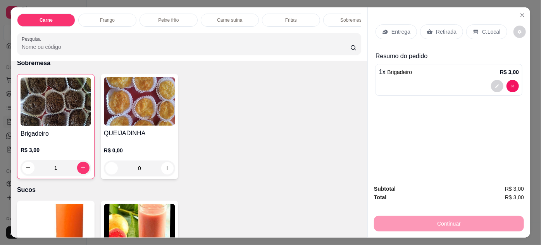
click at [442, 33] on div "Retirada" at bounding box center [441, 31] width 43 height 15
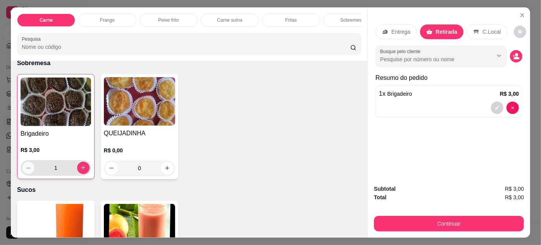
click at [29, 164] on button "decrease-product-quantity" at bounding box center [28, 168] width 12 height 12
type input "0"
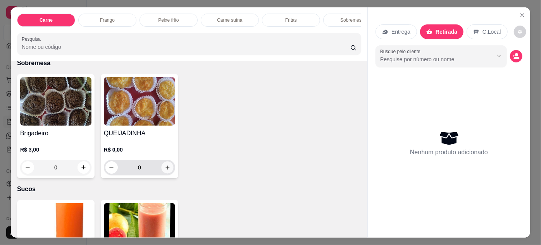
click at [167, 165] on icon "increase-product-quantity" at bounding box center [168, 168] width 6 height 6
type input "1"
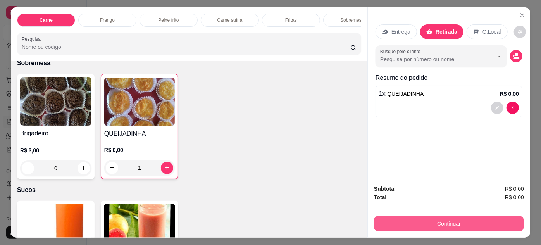
click at [391, 219] on button "Continuar" at bounding box center [449, 224] width 150 height 16
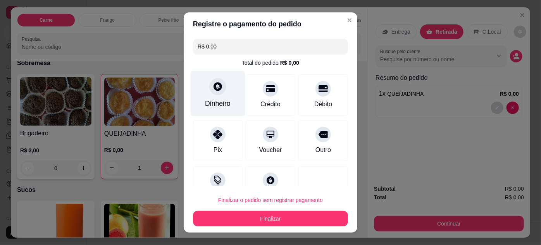
click at [221, 107] on div "Dinheiro" at bounding box center [218, 103] width 26 height 10
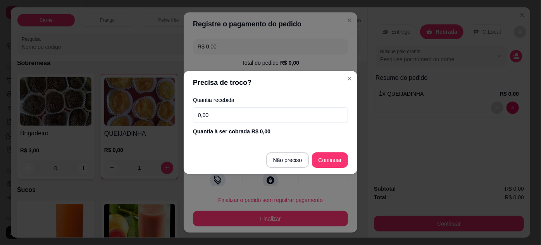
click at [239, 118] on input "0,00" at bounding box center [270, 115] width 155 height 16
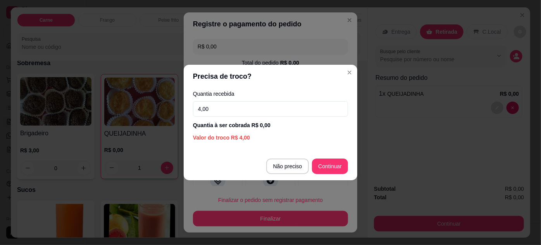
type input "4,00"
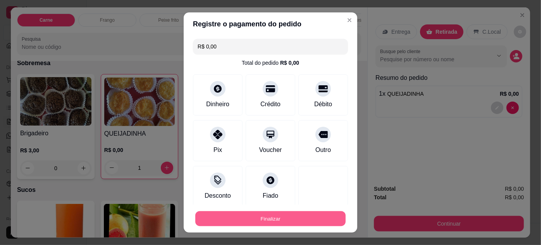
click at [295, 218] on button "Finalizar" at bounding box center [270, 218] width 150 height 15
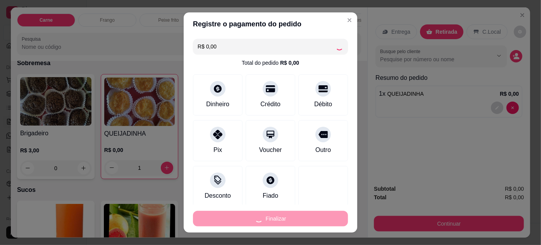
type input "0"
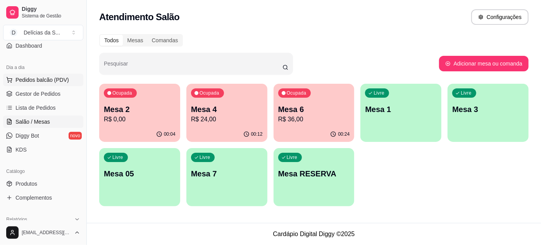
click at [36, 77] on span "Pedidos balcão (PDV)" at bounding box center [43, 80] width 54 height 8
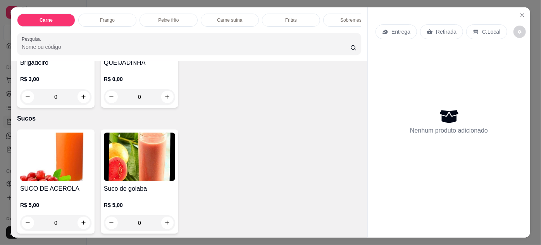
scroll to position [916, 0]
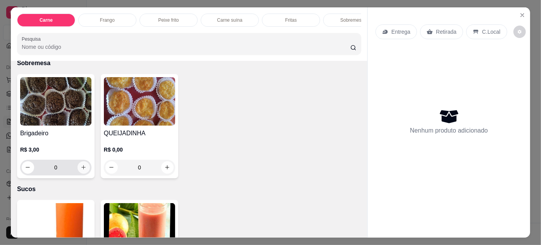
click at [81, 164] on icon "increase-product-quantity" at bounding box center [84, 167] width 6 height 6
type input "1"
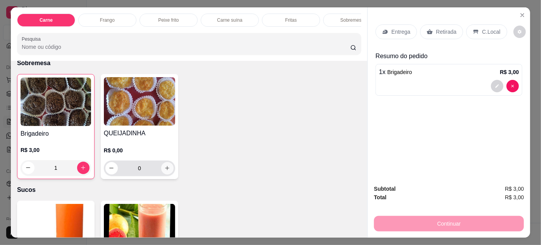
click at [166, 166] on icon "increase-product-quantity" at bounding box center [168, 168] width 4 height 4
type input "1"
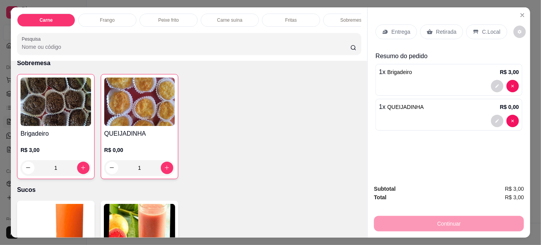
click at [429, 29] on icon at bounding box center [430, 32] width 6 height 6
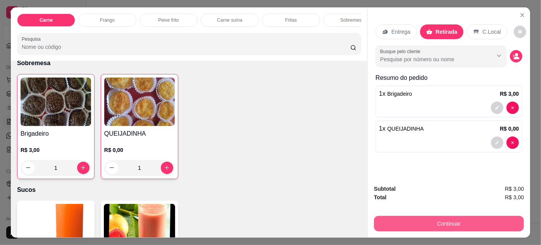
click at [395, 225] on button "Continuar" at bounding box center [449, 224] width 150 height 16
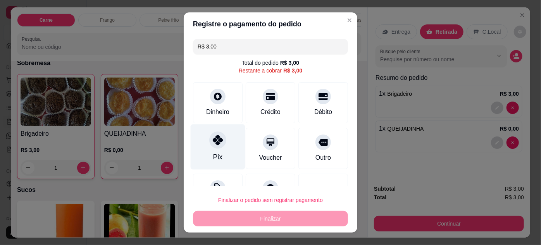
click at [213, 139] on icon at bounding box center [218, 140] width 10 height 10
type input "R$ 0,00"
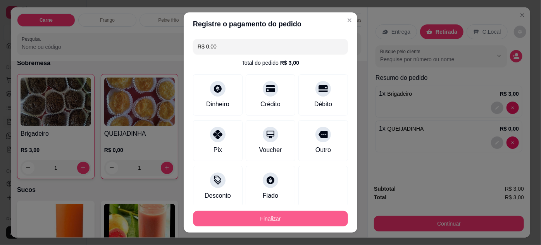
click at [263, 214] on button "Finalizar" at bounding box center [270, 219] width 155 height 16
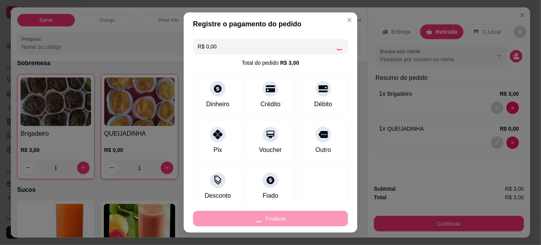
type input "0"
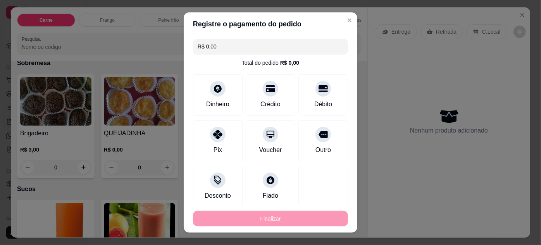
type input "-R$ 3,00"
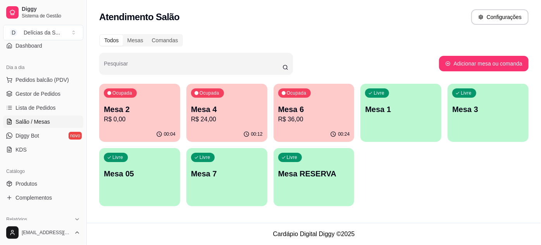
click at [376, 72] on div "Pesquisar" at bounding box center [269, 64] width 340 height 22
click at [370, 57] on div "Pesquisar" at bounding box center [269, 64] width 340 height 22
click at [397, 116] on div "Livre Mesa 1" at bounding box center [401, 108] width 81 height 49
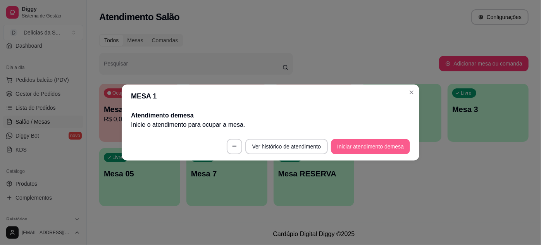
click at [349, 142] on button "Iniciar atendimento de mesa" at bounding box center [370, 147] width 79 height 16
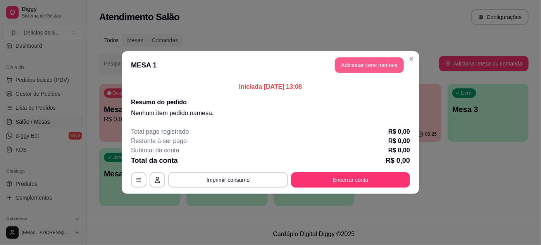
click at [356, 62] on button "Adicionar itens na mesa" at bounding box center [369, 65] width 69 height 16
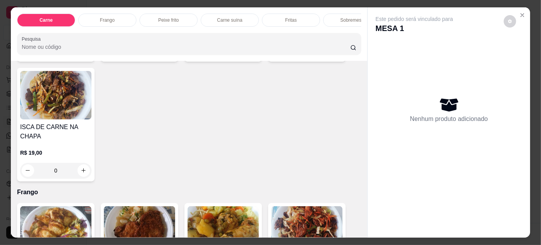
scroll to position [423, 0]
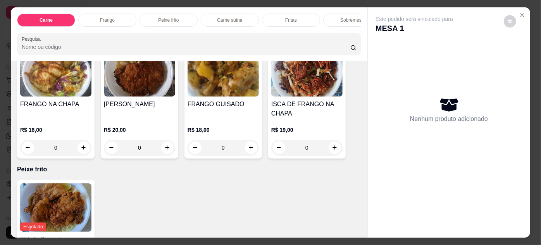
click at [150, 106] on h4 "[PERSON_NAME]" at bounding box center [139, 104] width 71 height 9
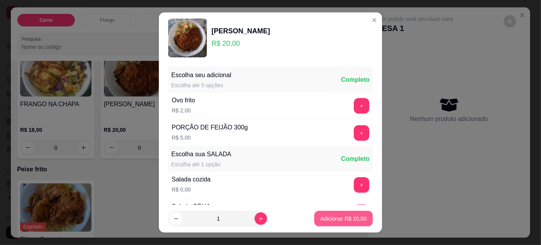
click at [323, 216] on p "Adicionar R$ 20,00" at bounding box center [344, 219] width 46 height 8
type input "1"
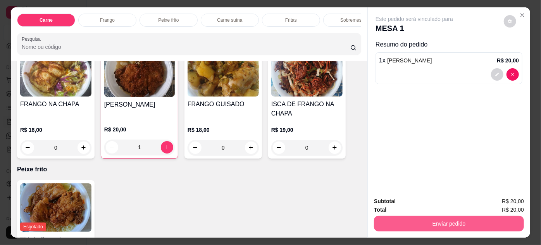
click at [394, 217] on button "Enviar pedido" at bounding box center [449, 224] width 150 height 16
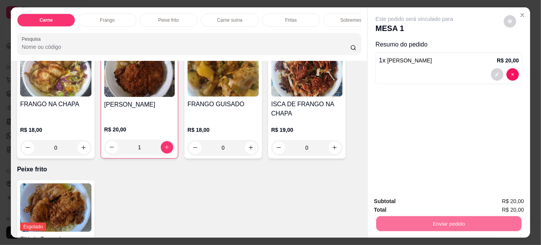
click at [402, 201] on button "Não registrar e enviar pedido" at bounding box center [423, 202] width 81 height 15
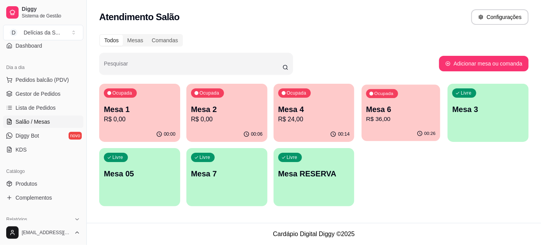
click at [396, 119] on p "R$ 36,00" at bounding box center [400, 119] width 69 height 9
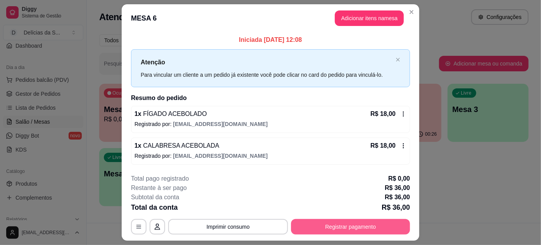
click at [325, 221] on button "Registrar pagamento" at bounding box center [350, 227] width 119 height 16
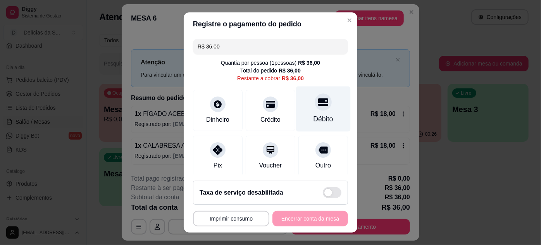
click at [318, 124] on div "Débito" at bounding box center [324, 119] width 20 height 10
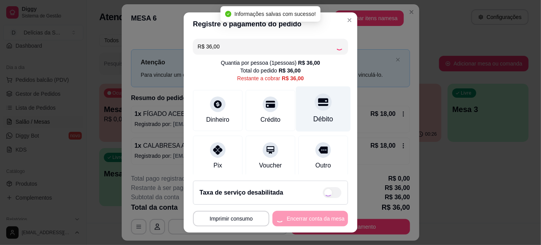
type input "R$ 0,00"
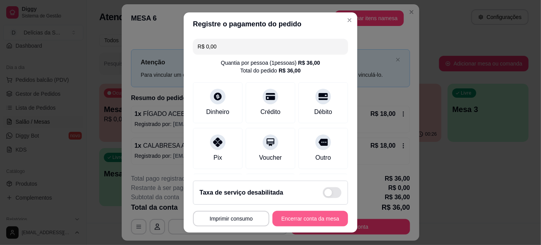
click at [291, 217] on button "Encerrar conta da mesa" at bounding box center [311, 219] width 76 height 16
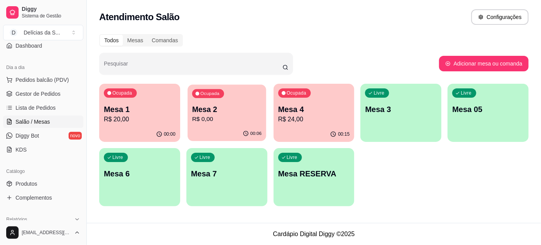
click at [213, 127] on div "00:06" at bounding box center [227, 133] width 79 height 15
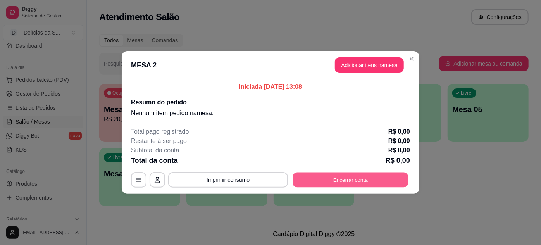
click at [361, 174] on button "Encerrar conta" at bounding box center [351, 180] width 116 height 15
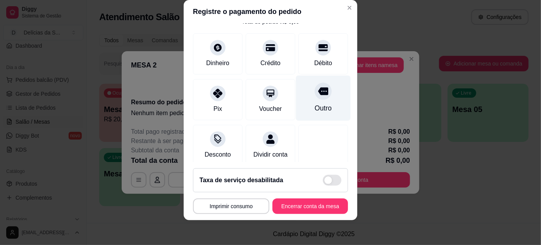
scroll to position [0, 0]
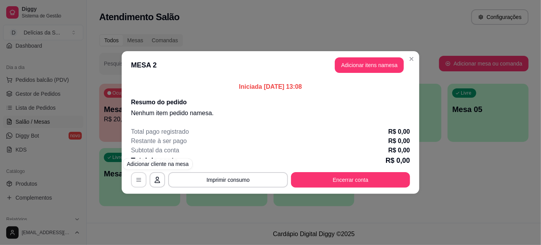
click at [133, 181] on button "button" at bounding box center [139, 180] width 16 height 16
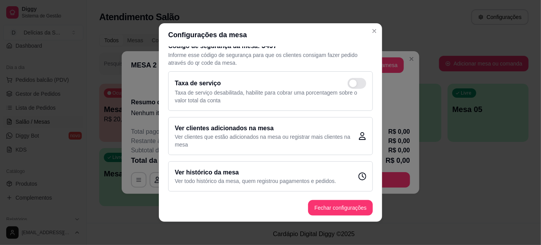
scroll to position [2, 0]
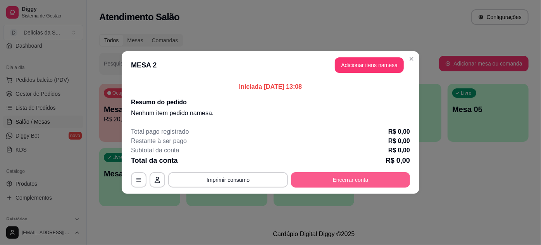
click at [323, 180] on button "Encerrar conta" at bounding box center [350, 180] width 119 height 16
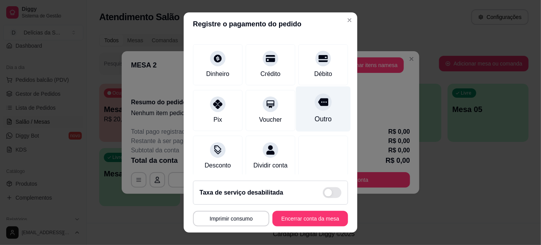
scroll to position [52, 0]
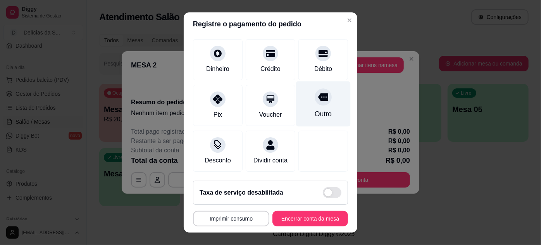
click at [315, 94] on div at bounding box center [323, 96] width 17 height 17
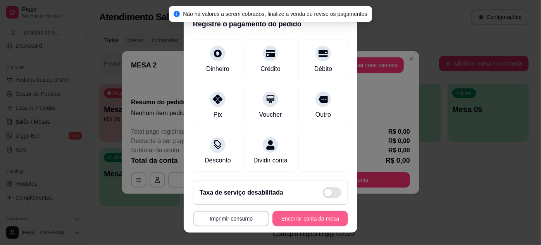
click at [290, 220] on button "Encerrar conta da mesa" at bounding box center [311, 219] width 76 height 16
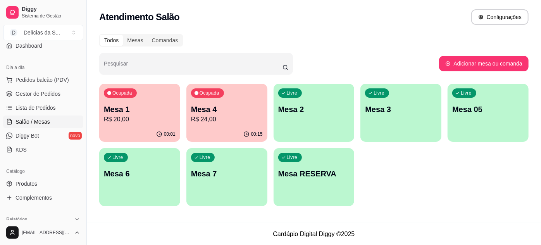
click at [243, 107] on p "Mesa 4" at bounding box center [227, 109] width 72 height 11
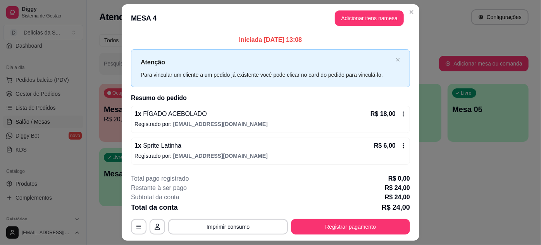
scroll to position [20, 0]
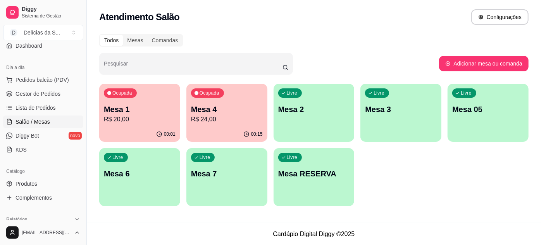
click at [138, 122] on p "R$ 20,00" at bounding box center [140, 119] width 72 height 9
click at [31, 92] on span "Gestor de Pedidos" at bounding box center [38, 94] width 45 height 8
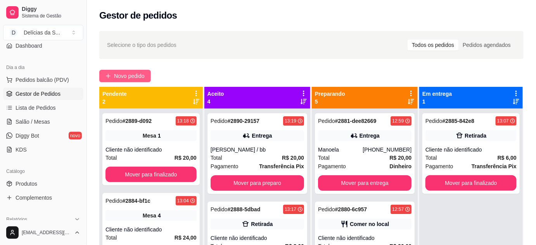
click at [144, 74] on span "Novo pedido" at bounding box center [129, 76] width 31 height 9
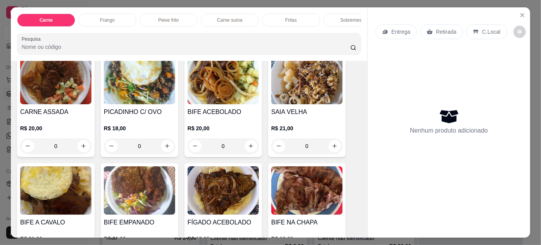
scroll to position [70, 0]
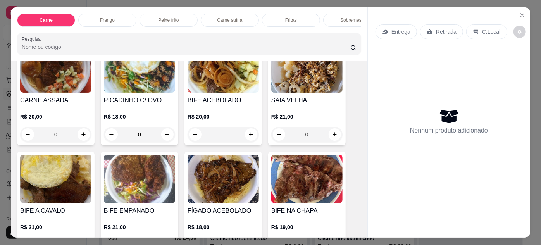
click at [48, 183] on img at bounding box center [55, 179] width 71 height 48
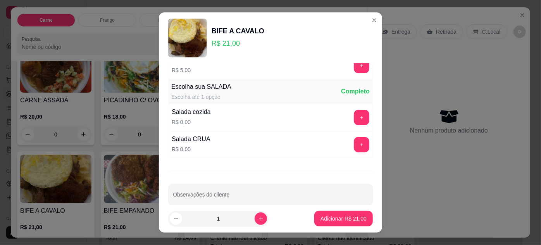
scroll to position [77, 0]
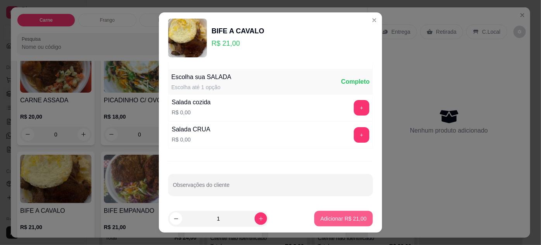
click at [334, 215] on button "Adicionar R$ 21,00" at bounding box center [343, 219] width 59 height 16
type input "1"
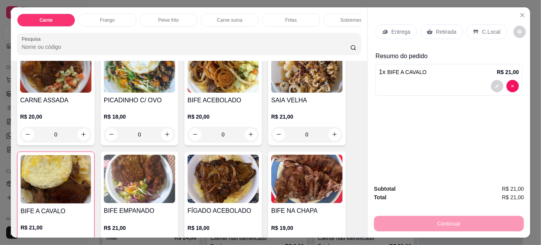
click at [383, 31] on div "Entrega" at bounding box center [396, 31] width 41 height 15
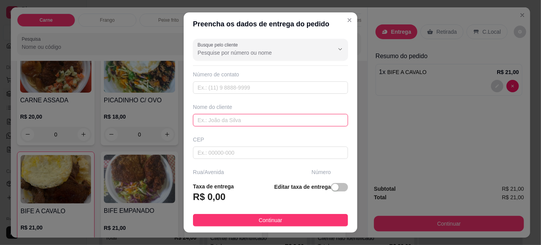
click at [297, 122] on input "text" at bounding box center [270, 120] width 155 height 12
type input "VIVAN"
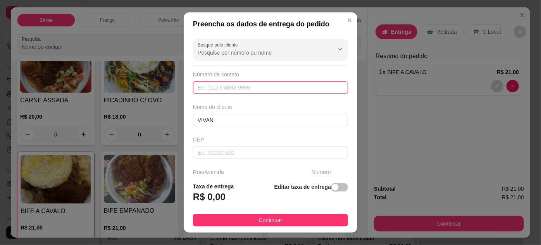
click at [290, 83] on input "text" at bounding box center [270, 87] width 155 height 12
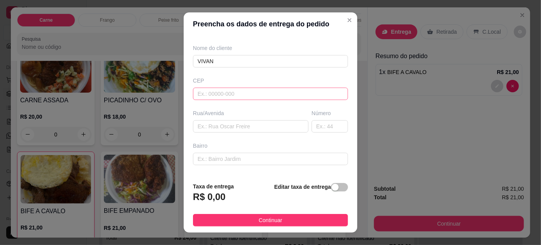
scroll to position [70, 0]
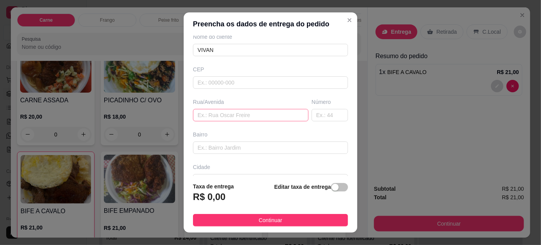
type input "(91) 98389-2568"
click at [277, 114] on input "text" at bounding box center [251, 115] width 116 height 12
type input "AV. SENADOR LEMOS"
click at [319, 110] on input "text" at bounding box center [330, 115] width 36 height 12
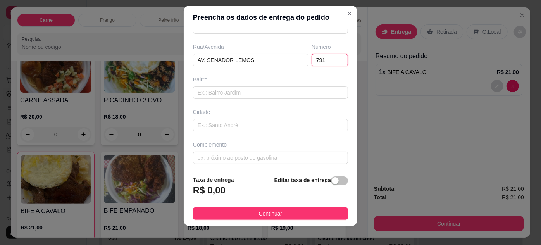
scroll to position [12, 0]
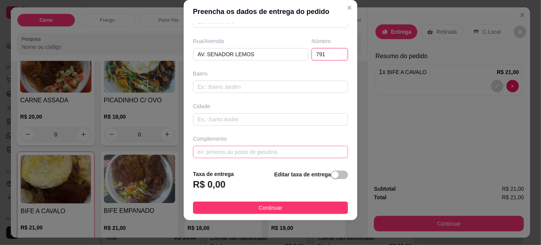
type input "791"
click at [240, 151] on input "text" at bounding box center [270, 152] width 155 height 12
type input "SALA 404"
click at [333, 174] on span "button" at bounding box center [339, 175] width 17 height 9
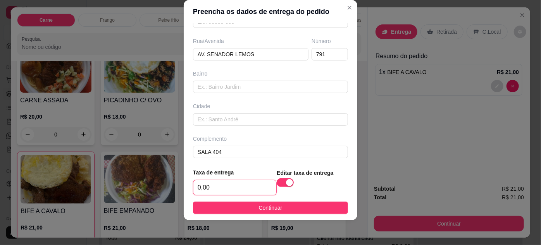
click at [207, 189] on input "0,00" at bounding box center [234, 187] width 83 height 15
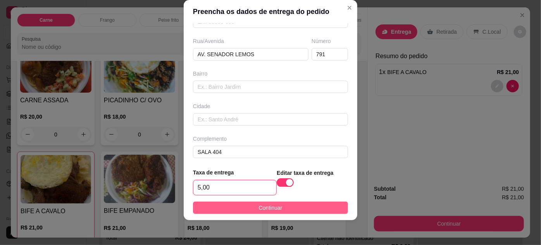
type input "5,00"
click at [220, 203] on button "Continuar" at bounding box center [270, 208] width 155 height 12
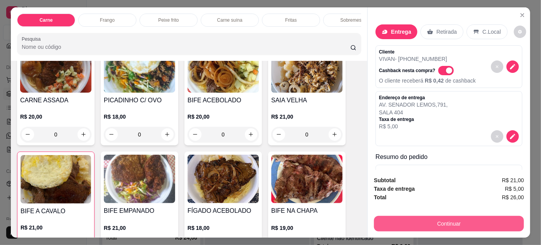
click at [440, 223] on button "Continuar" at bounding box center [449, 224] width 150 height 16
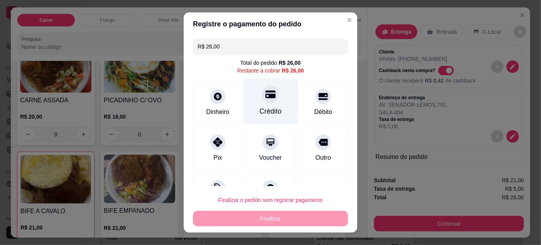
click at [259, 102] on div "Crédito" at bounding box center [271, 100] width 55 height 45
type input "R$ 0,00"
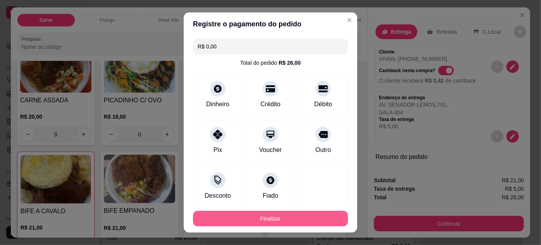
click at [269, 219] on button "Finalizar" at bounding box center [270, 219] width 155 height 16
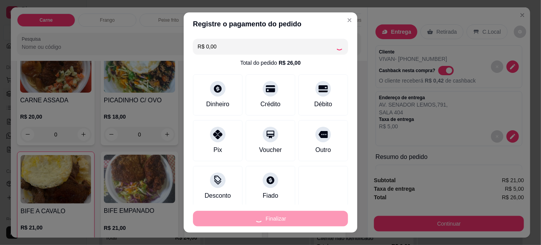
type input "0"
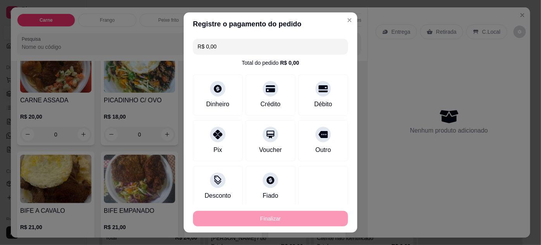
type input "-R$ 26,00"
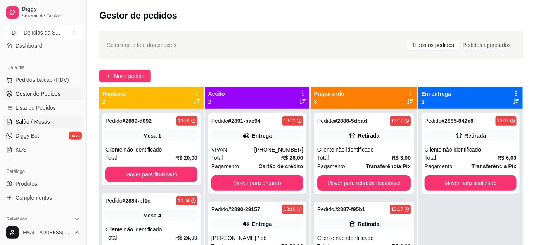
click at [41, 116] on link "Salão / Mesas" at bounding box center [43, 122] width 80 height 12
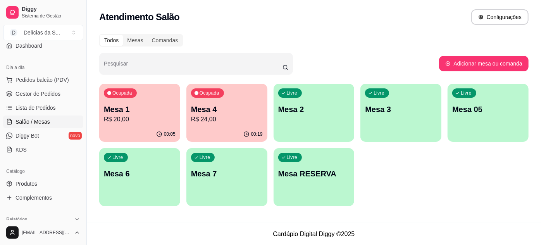
click at [110, 108] on p "Mesa 1" at bounding box center [140, 109] width 72 height 11
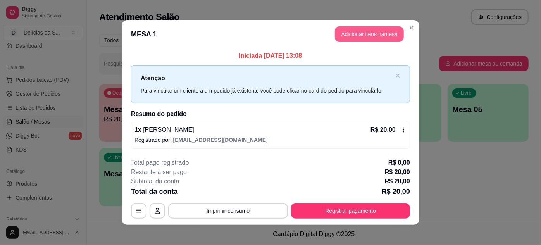
click at [367, 38] on button "Adicionar itens na mesa" at bounding box center [369, 34] width 69 height 16
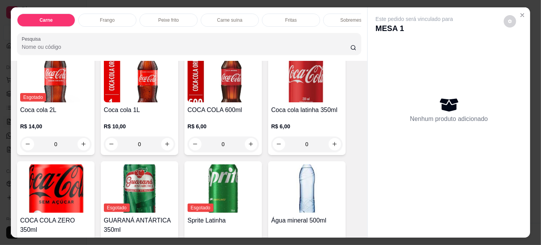
scroll to position [1198, 0]
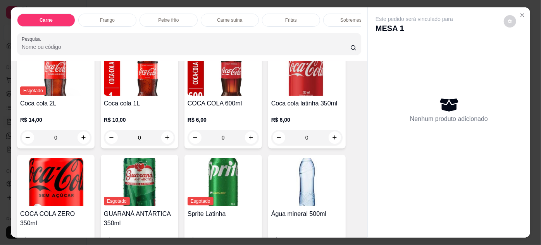
click at [213, 108] on div "R$ 6,00 0" at bounding box center [223, 126] width 71 height 37
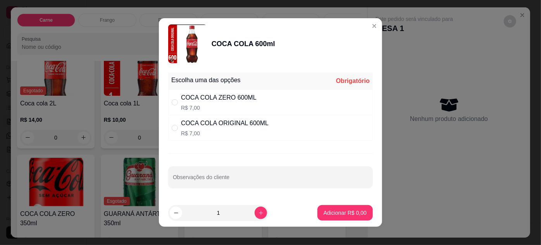
click at [210, 95] on div "COCA COLA ZERO 600ML" at bounding box center [219, 97] width 76 height 9
radio input "true"
click at [333, 209] on p "Adicionar R$ 7,00" at bounding box center [345, 213] width 43 height 8
type input "1"
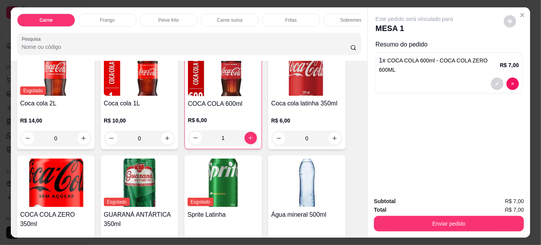
click at [396, 229] on div "Subtotal R$ 7,00 Total R$ 7,00 Enviar pedido" at bounding box center [449, 214] width 162 height 47
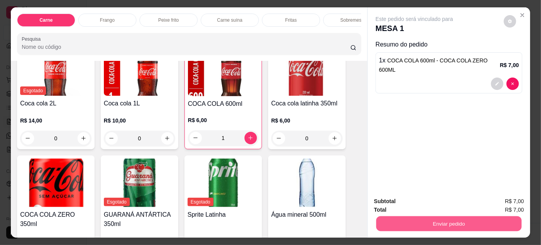
click at [397, 225] on button "Enviar pedido" at bounding box center [449, 223] width 145 height 15
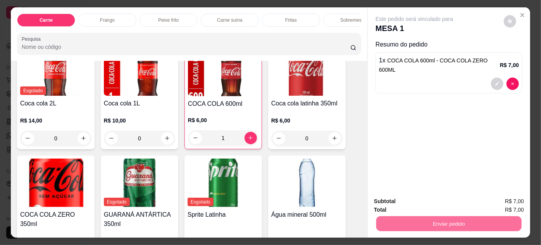
click at [408, 197] on button "Não registrar e enviar pedido" at bounding box center [424, 202] width 78 height 14
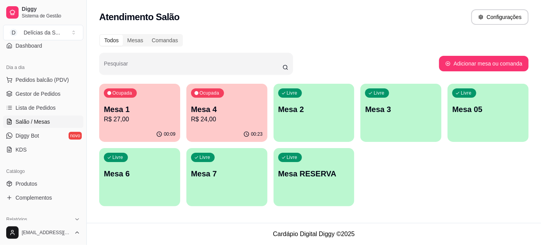
drag, startPoint x: 92, startPoint y: 140, endPoint x: 58, endPoint y: 172, distance: 47.5
drag, startPoint x: 58, startPoint y: 172, endPoint x: 387, endPoint y: 183, distance: 329.4
click at [387, 183] on div "Ocupada Mesa 1 R$ 27,00 00:09 Ocupada Mesa 4 R$ 24,00 00:23 Livre Mesa 2 Livre …" at bounding box center [314, 145] width 430 height 123
click at [123, 117] on p "R$ 27,00" at bounding box center [139, 119] width 69 height 9
click at [231, 114] on p "Mesa 4" at bounding box center [227, 109] width 72 height 11
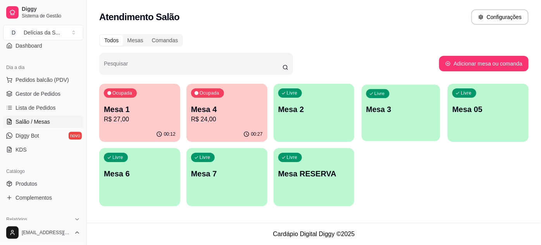
click at [411, 107] on p "Mesa 3" at bounding box center [400, 109] width 69 height 10
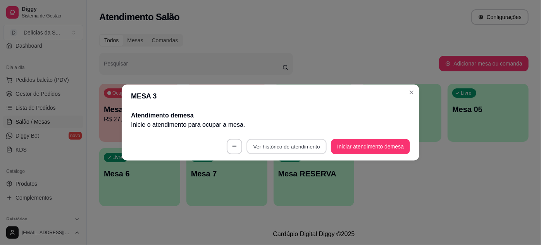
click at [273, 141] on button "Ver histórico de atendimento" at bounding box center [287, 146] width 80 height 15
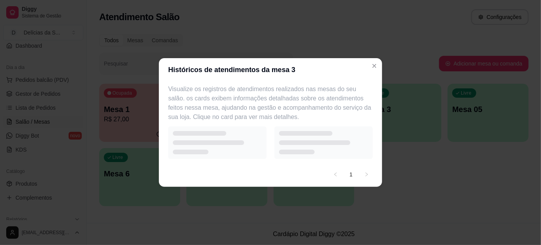
select select "7"
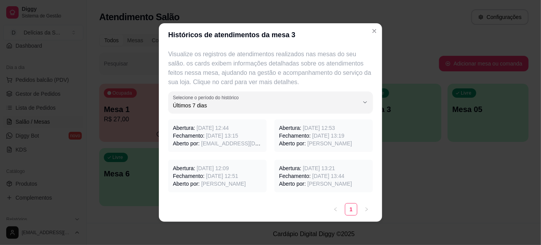
click at [197, 137] on p "Fechamento: 13/08/2025 às 13:15" at bounding box center [217, 136] width 89 height 8
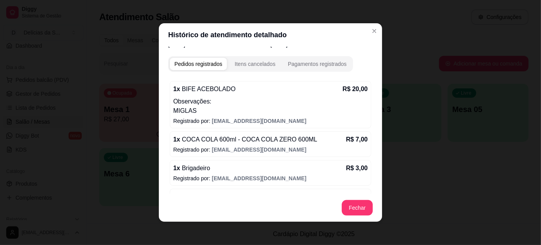
scroll to position [0, 0]
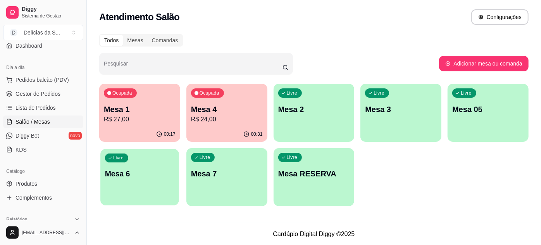
click at [124, 181] on div "Livre Mesa 6" at bounding box center [139, 172] width 79 height 47
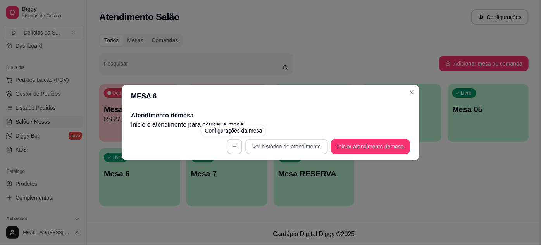
click at [282, 148] on button "Ver histórico de atendimento" at bounding box center [286, 147] width 83 height 16
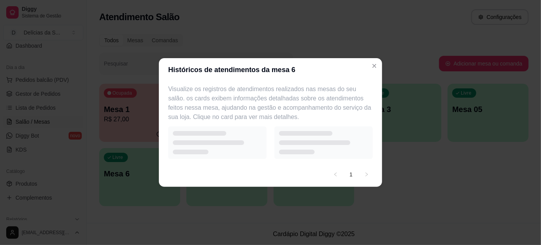
select select "7"
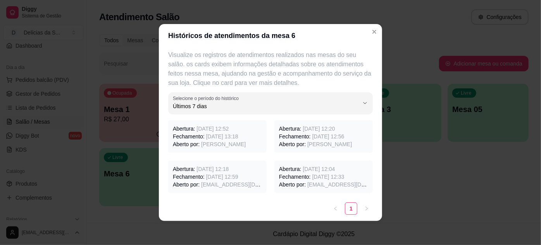
click at [211, 143] on p "Aberto por: Dani" at bounding box center [217, 144] width 89 height 8
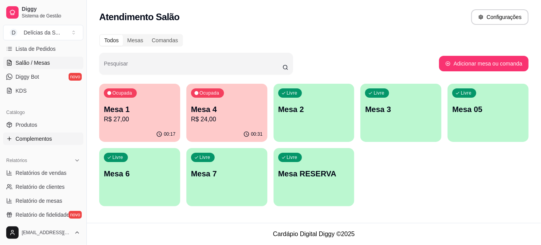
scroll to position [141, 0]
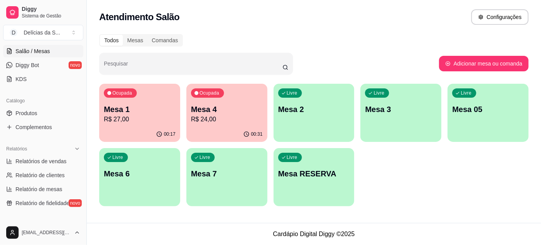
click at [223, 116] on p "R$ 24,00" at bounding box center [227, 119] width 72 height 9
click at [156, 122] on p "R$ 27,00" at bounding box center [140, 119] width 72 height 9
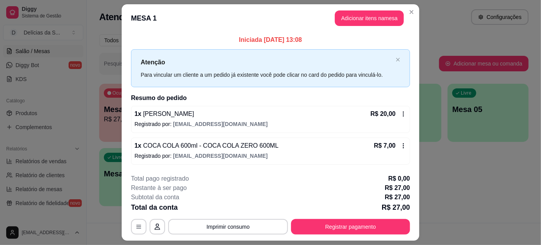
drag, startPoint x: 0, startPoint y: 69, endPoint x: 25, endPoint y: 105, distance: 43.6
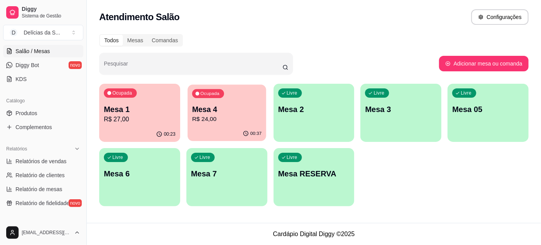
click at [209, 119] on p "R$ 24,00" at bounding box center [226, 119] width 69 height 9
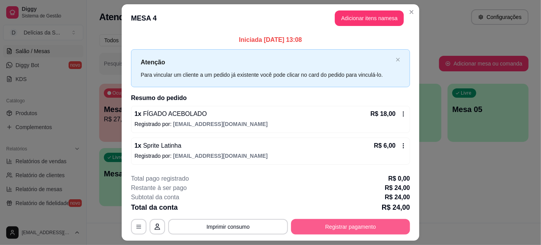
click at [339, 221] on button "Registrar pagamento" at bounding box center [350, 227] width 119 height 16
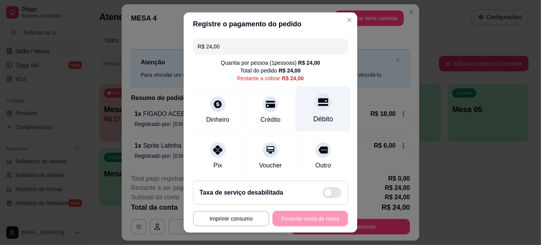
click at [306, 112] on div "Débito" at bounding box center [323, 108] width 55 height 45
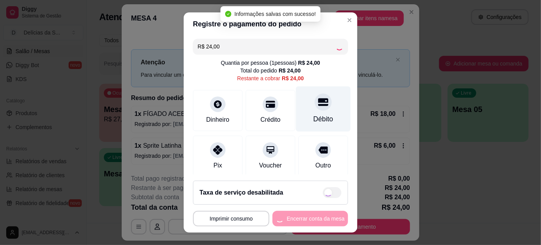
type input "R$ 0,00"
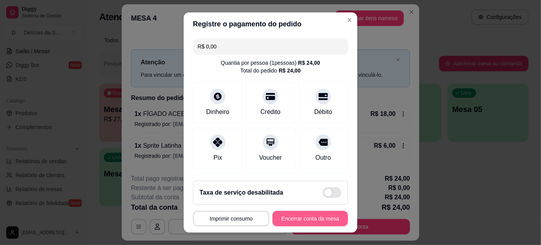
click at [297, 219] on button "Encerrar conta da mesa" at bounding box center [311, 219] width 76 height 16
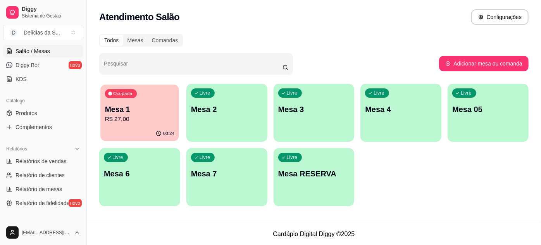
click at [146, 105] on p "Mesa 1" at bounding box center [139, 109] width 69 height 10
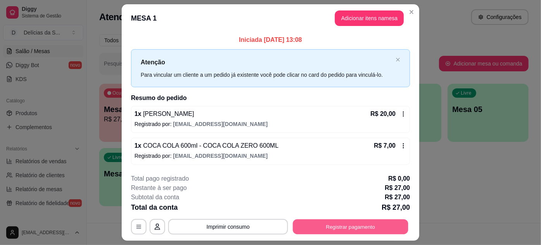
click at [316, 228] on button "Registrar pagamento" at bounding box center [351, 226] width 116 height 15
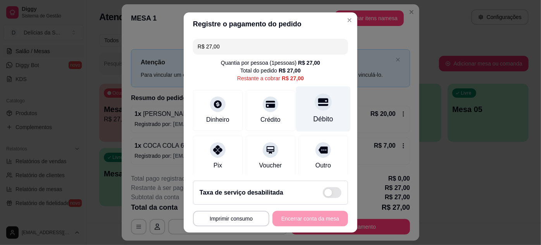
click at [314, 119] on div "Débito" at bounding box center [324, 119] width 20 height 10
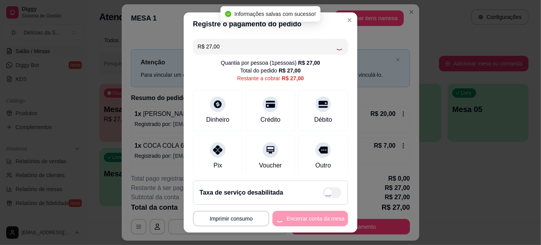
type input "R$ 0,00"
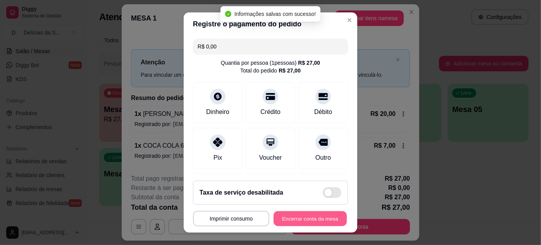
click at [285, 220] on button "Encerrar conta da mesa" at bounding box center [310, 218] width 73 height 15
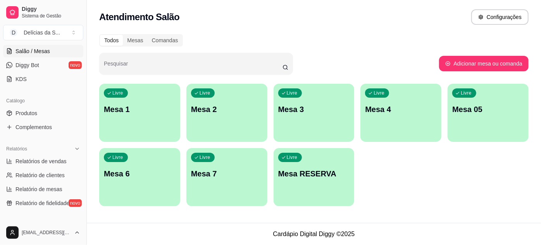
scroll to position [0, 0]
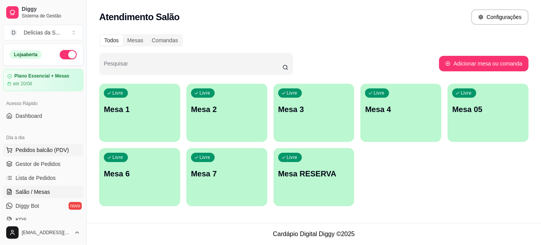
click at [40, 146] on span "Pedidos balcão (PDV)" at bounding box center [43, 150] width 54 height 8
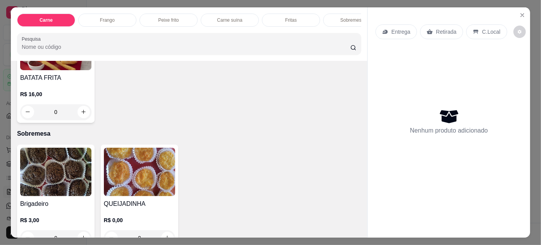
scroll to position [916, 0]
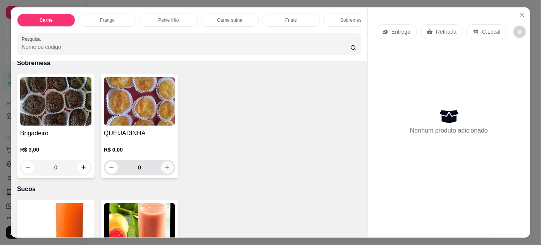
click at [166, 164] on icon "increase-product-quantity" at bounding box center [167, 167] width 6 height 6
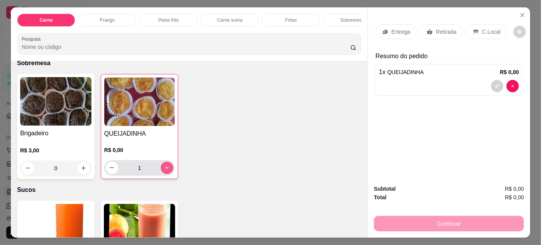
click at [168, 162] on button "increase-product-quantity" at bounding box center [167, 168] width 12 height 12
type input "3"
click at [436, 29] on p "Retirada" at bounding box center [446, 32] width 21 height 8
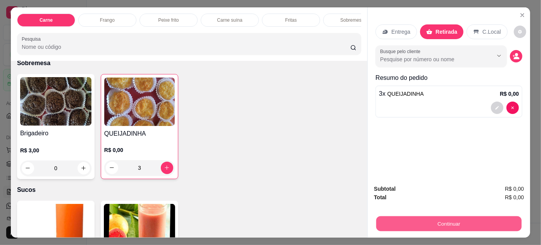
click at [400, 221] on button "Continuar" at bounding box center [449, 223] width 145 height 15
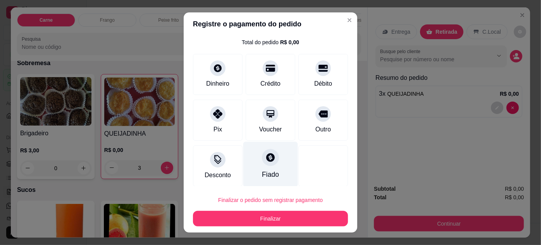
scroll to position [22, 0]
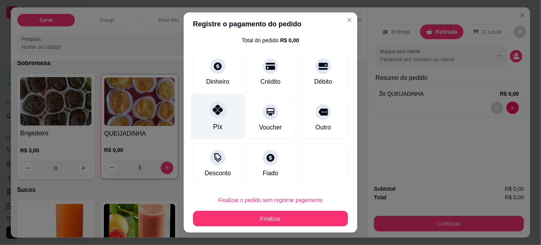
click at [218, 124] on div "Pix" at bounding box center [217, 127] width 9 height 10
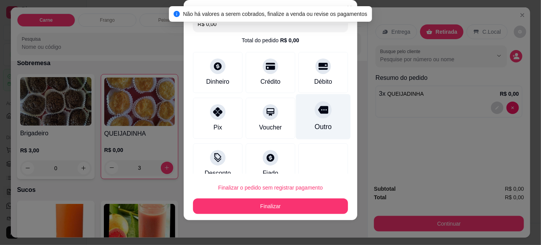
scroll to position [0, 0]
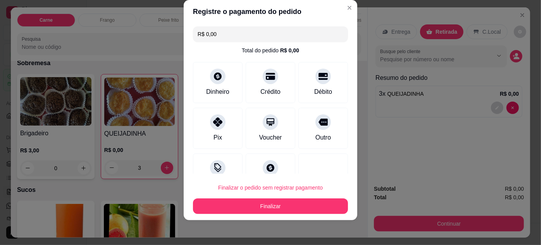
click at [275, 35] on input "R$ 0,00" at bounding box center [271, 34] width 146 height 16
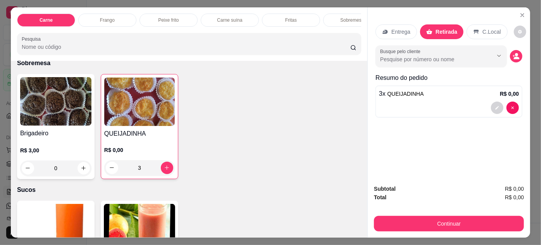
click at [137, 146] on p "R$ 0,00" at bounding box center [139, 150] width 71 height 8
click at [524, 14] on button "Close" at bounding box center [523, 15] width 12 height 12
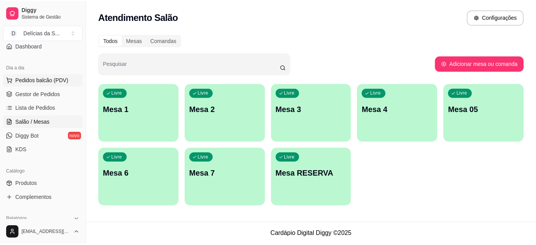
scroll to position [141, 0]
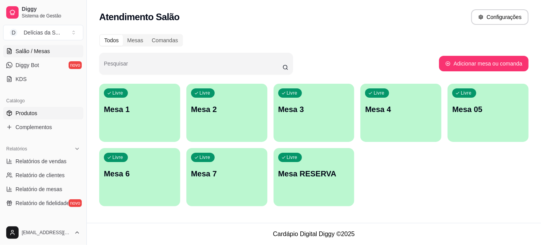
click at [29, 109] on span "Produtos" at bounding box center [27, 113] width 22 height 8
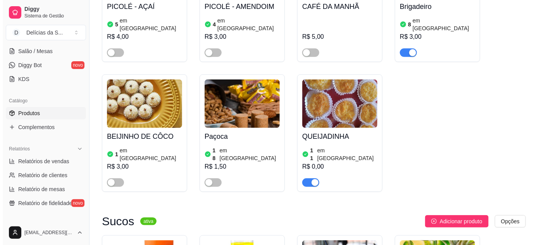
scroll to position [2044, 0]
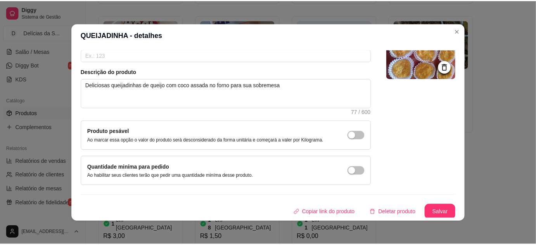
scroll to position [0, 0]
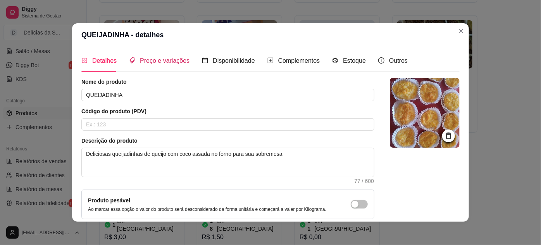
click at [161, 61] on span "Preço e variações" at bounding box center [165, 60] width 50 height 7
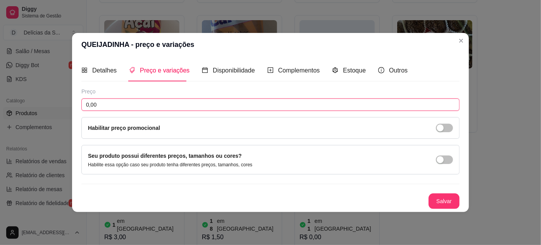
click at [131, 103] on input "0,00" at bounding box center [270, 104] width 378 height 12
type input "3,00"
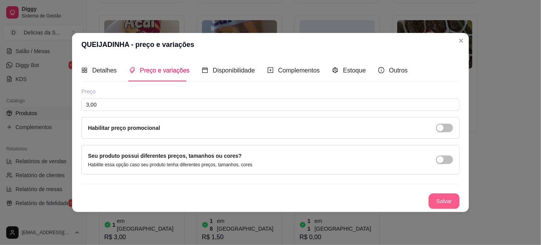
click at [453, 193] on button "Salvar" at bounding box center [444, 201] width 31 height 16
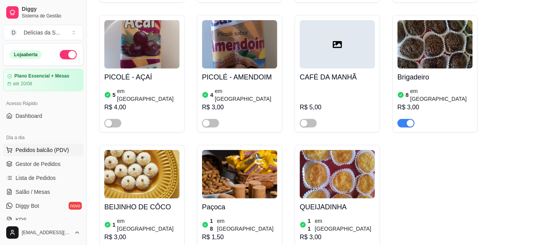
click at [35, 147] on span "Pedidos balcão (PDV)" at bounding box center [43, 150] width 54 height 8
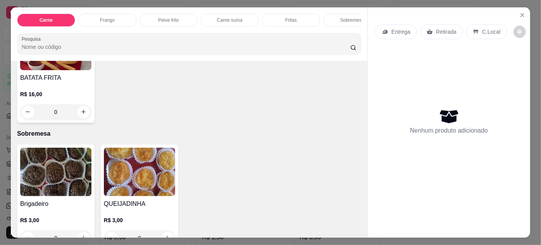
scroll to position [916, 0]
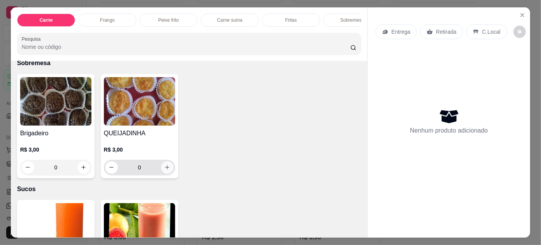
click at [165, 164] on icon "increase-product-quantity" at bounding box center [167, 167] width 6 height 6
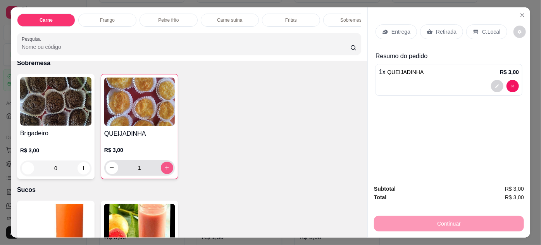
click at [166, 164] on button "increase-product-quantity" at bounding box center [167, 168] width 12 height 12
type input "3"
click at [422, 29] on div "Retirada" at bounding box center [441, 31] width 43 height 15
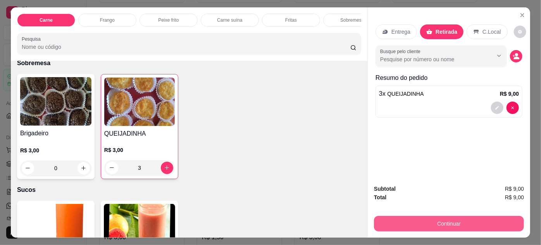
click at [418, 223] on button "Continuar" at bounding box center [449, 224] width 150 height 16
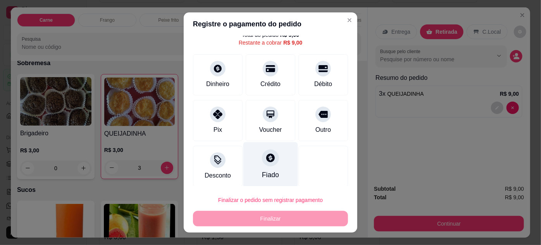
scroll to position [31, 0]
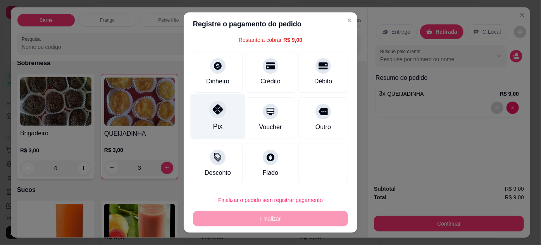
click at [216, 115] on div at bounding box center [217, 109] width 17 height 17
type input "R$ 0,00"
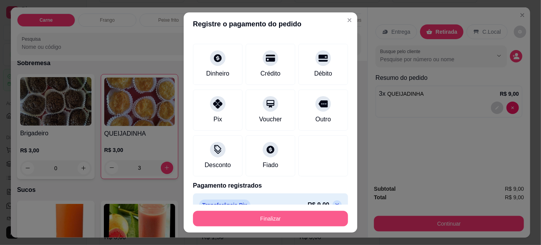
click at [277, 216] on button "Finalizar" at bounding box center [270, 219] width 155 height 16
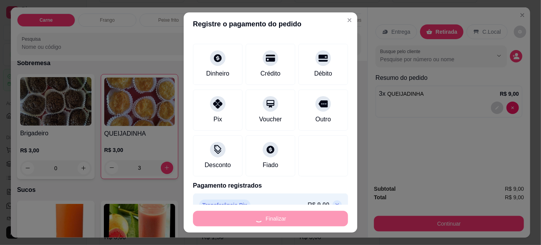
type input "0"
type input "-R$ 9,00"
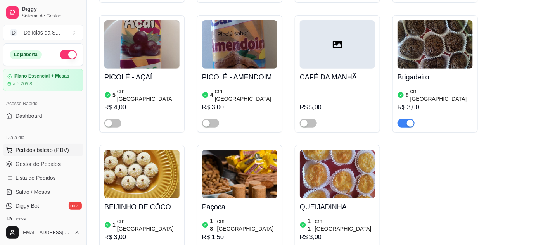
click at [44, 150] on span "Pedidos balcão (PDV)" at bounding box center [43, 150] width 54 height 8
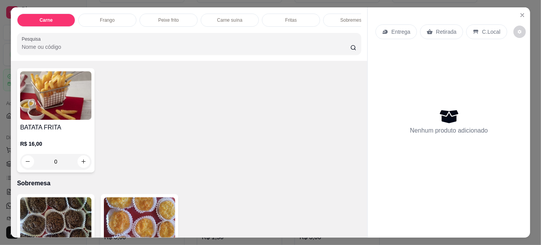
scroll to position [916, 0]
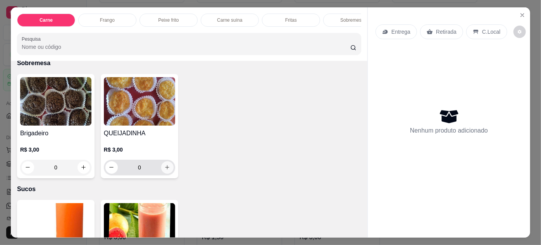
click at [168, 164] on icon "increase-product-quantity" at bounding box center [167, 167] width 6 height 6
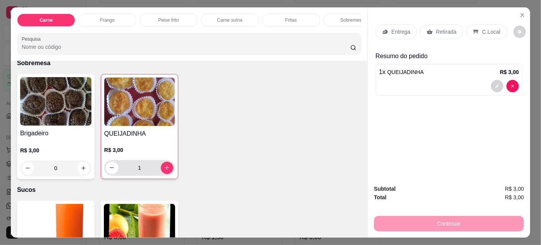
click at [166, 163] on button "increase-product-quantity" at bounding box center [167, 168] width 12 height 12
click at [166, 165] on icon "increase-product-quantity" at bounding box center [167, 168] width 6 height 6
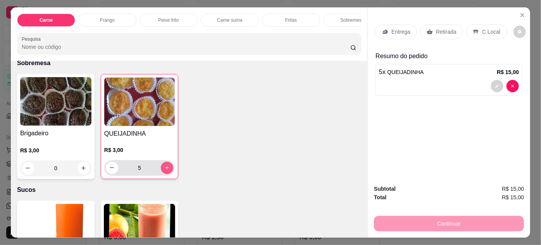
type input "6"
click at [447, 28] on p "Retirada" at bounding box center [446, 32] width 21 height 8
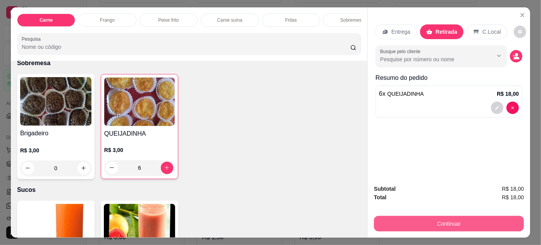
click at [409, 218] on button "Continuar" at bounding box center [449, 224] width 150 height 16
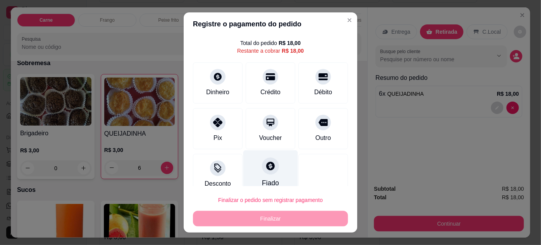
scroll to position [31, 0]
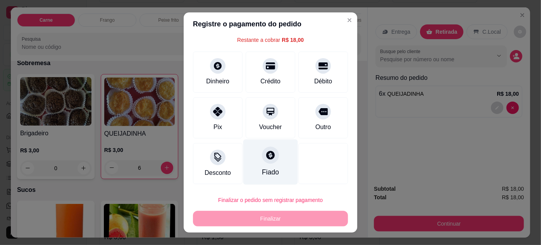
click at [259, 166] on div "Fiado" at bounding box center [271, 161] width 55 height 45
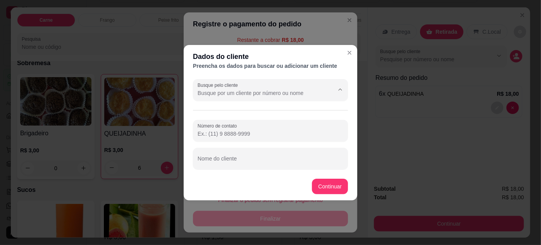
click at [269, 97] on input "Busque pelo cliente" at bounding box center [260, 93] width 124 height 8
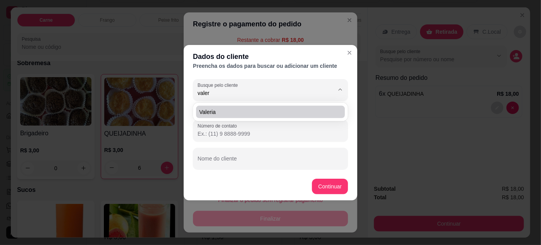
click at [258, 109] on span "Valeria" at bounding box center [266, 112] width 135 height 8
type input "Valeria"
type input "(91) 9 8157-2377"
type input "Valeria"
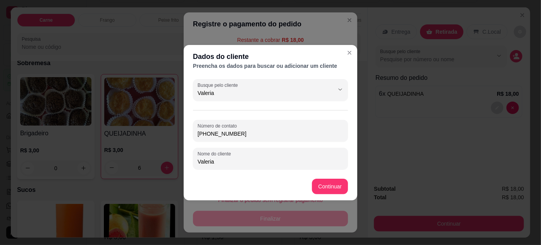
type input "Valeria"
type input "R$ 0,00"
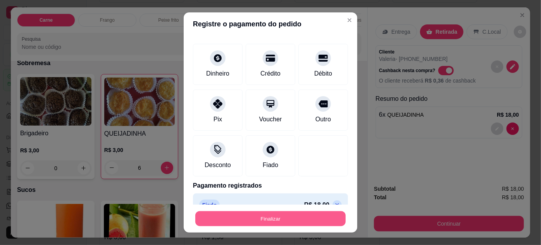
click at [283, 220] on button "Finalizar" at bounding box center [270, 218] width 150 height 15
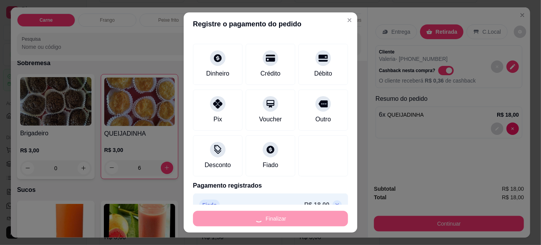
type input "0"
type input "-R$ 18,00"
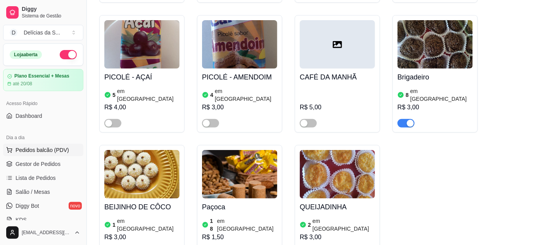
click at [32, 148] on span "Pedidos balcão (PDV)" at bounding box center [43, 150] width 54 height 8
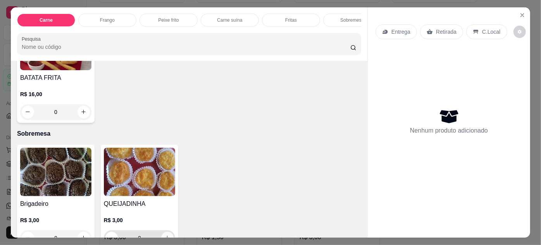
scroll to position [916, 0]
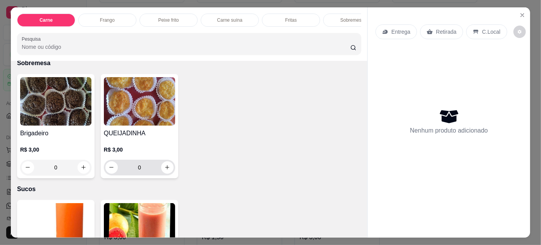
click at [164, 166] on div "0" at bounding box center [139, 168] width 68 height 16
click at [166, 164] on icon "increase-product-quantity" at bounding box center [167, 167] width 6 height 6
type input "1"
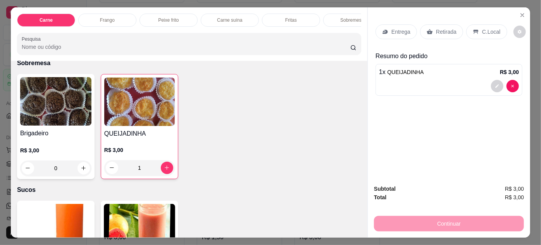
click at [432, 31] on div "Retirada" at bounding box center [441, 31] width 43 height 15
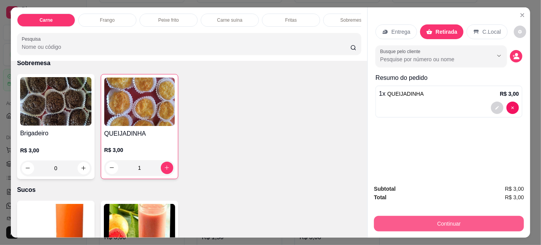
click at [410, 216] on button "Continuar" at bounding box center [449, 224] width 150 height 16
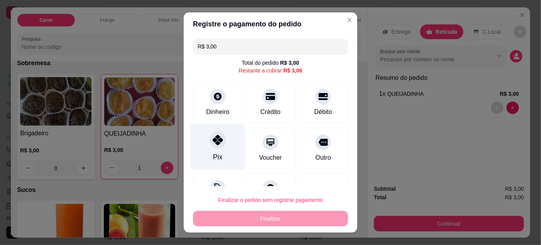
click at [217, 138] on icon at bounding box center [218, 140] width 10 height 10
type input "R$ 0,00"
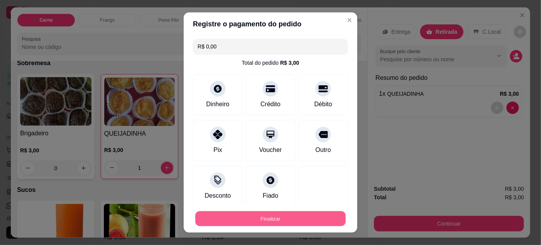
click at [273, 217] on button "Finalizar" at bounding box center [270, 218] width 150 height 15
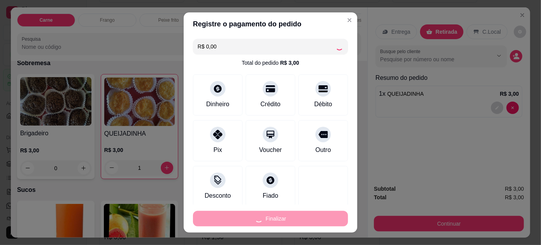
type input "0"
type input "-R$ 3,00"
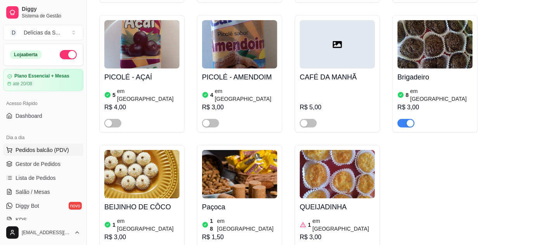
click at [50, 144] on button "Pedidos balcão (PDV)" at bounding box center [43, 150] width 80 height 12
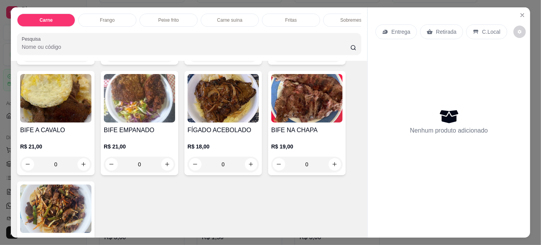
scroll to position [141, 0]
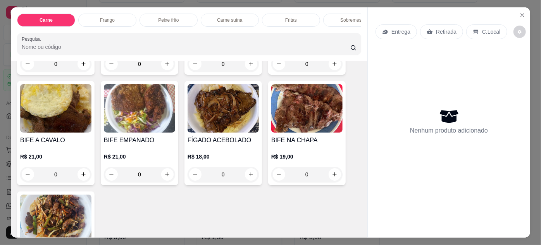
click at [299, 143] on h4 "BIFE NA CHAPA" at bounding box center [306, 140] width 71 height 9
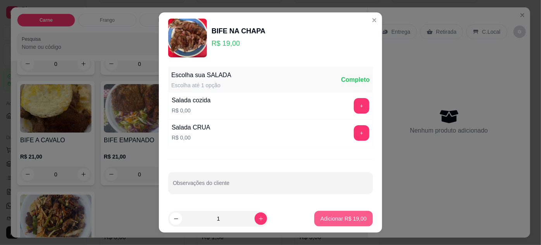
click at [339, 221] on p "Adicionar R$ 19,00" at bounding box center [344, 219] width 46 height 8
type input "1"
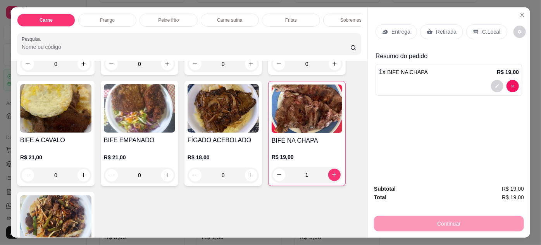
click at [384, 24] on div "Entrega" at bounding box center [396, 31] width 41 height 15
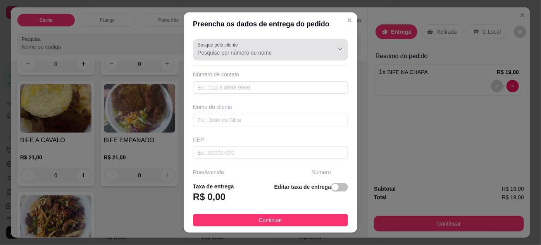
click at [264, 57] on div at bounding box center [271, 50] width 146 height 16
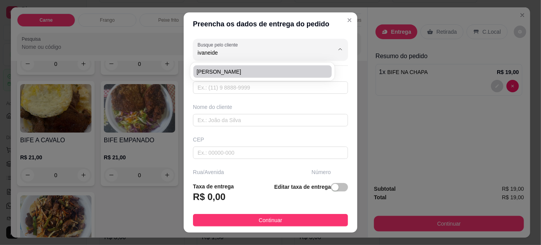
click at [253, 70] on span "IVANEIDE CRECI" at bounding box center [259, 72] width 124 height 8
type input "IVANEIDE CRECI"
type input "91984855912"
type input "IVANEIDE CRECI"
type input "CRESCI-PA"
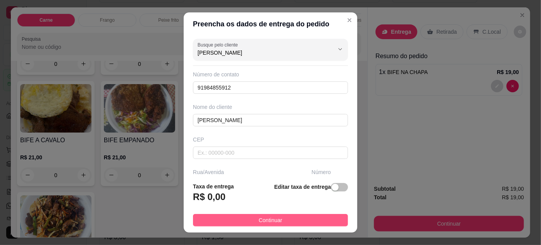
type input "IVANEIDE CRECI"
click at [249, 223] on button "Continuar" at bounding box center [270, 220] width 155 height 12
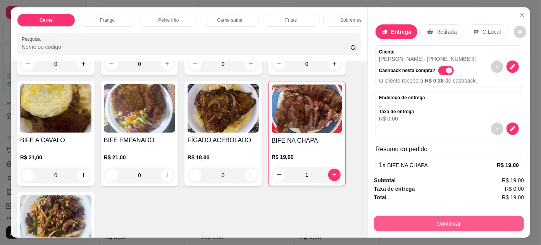
click at [401, 221] on button "Continuar" at bounding box center [449, 224] width 150 height 16
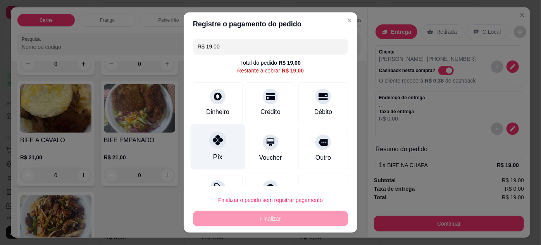
click at [213, 140] on icon at bounding box center [218, 140] width 10 height 10
type input "R$ 0,00"
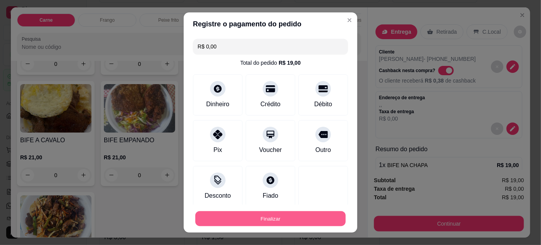
click at [292, 223] on button "Finalizar" at bounding box center [270, 218] width 150 height 15
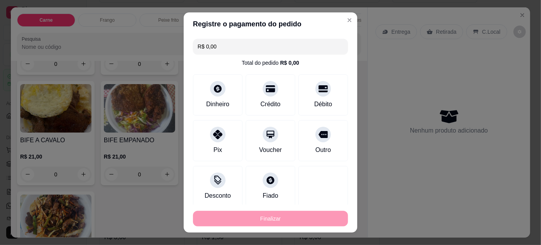
type input "0"
type input "-R$ 19,00"
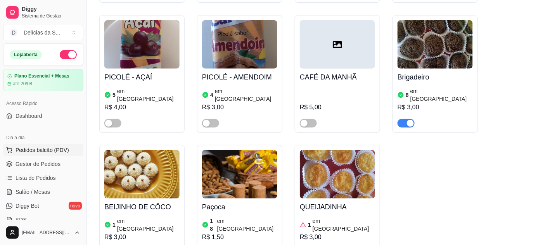
click at [49, 154] on button "Pedidos balcão (PDV)" at bounding box center [43, 150] width 80 height 12
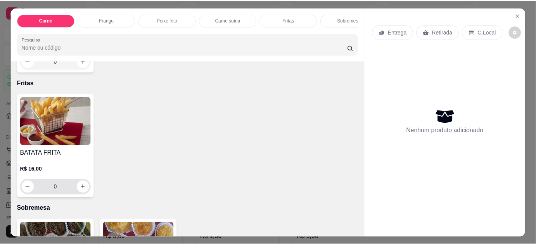
scroll to position [916, 0]
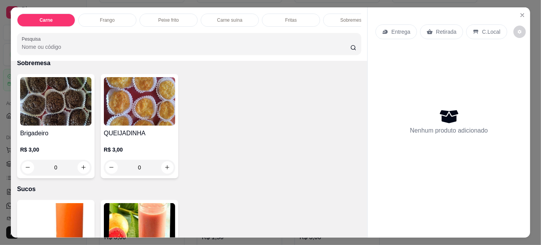
click at [129, 138] on div "R$ 3,00 0" at bounding box center [139, 156] width 71 height 37
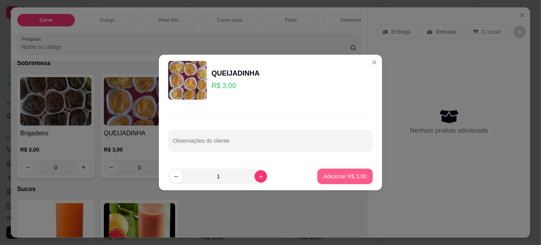
click at [354, 174] on p "Adicionar R$ 3,00" at bounding box center [345, 177] width 43 height 8
type input "1"
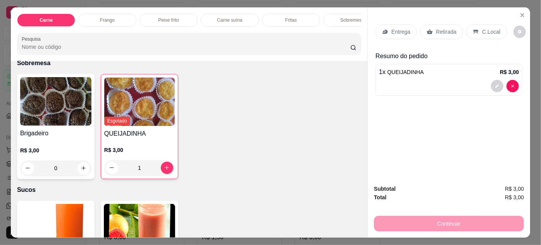
click at [447, 28] on p "Retirada" at bounding box center [446, 32] width 21 height 8
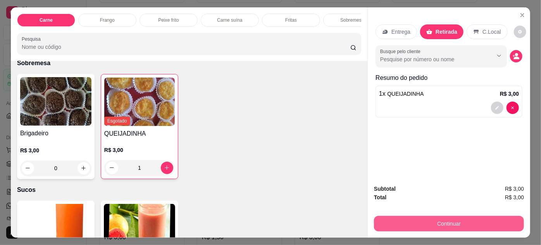
click at [403, 223] on button "Continuar" at bounding box center [449, 224] width 150 height 16
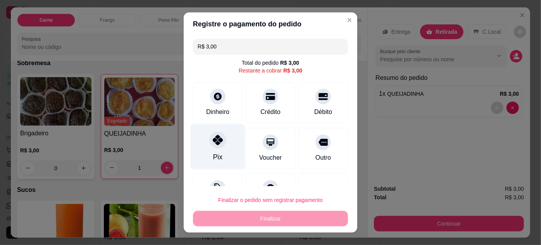
click at [214, 142] on icon at bounding box center [218, 140] width 10 height 10
type input "R$ 0,00"
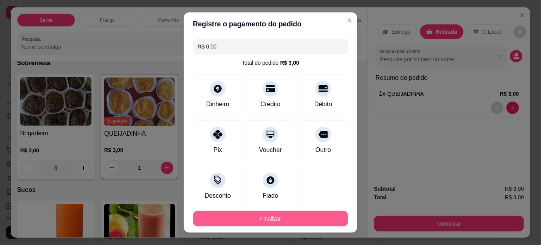
click at [282, 219] on button "Finalizar" at bounding box center [270, 219] width 155 height 16
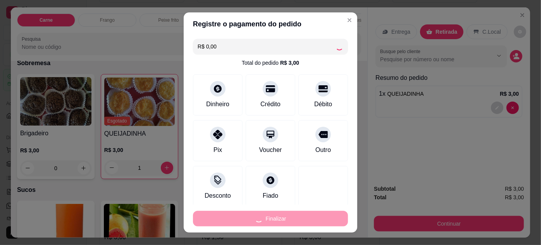
type input "0"
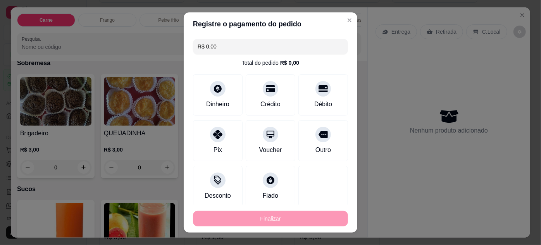
type input "-R$ 3,00"
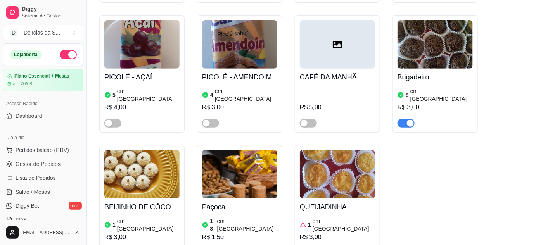
drag, startPoint x: 41, startPoint y: 150, endPoint x: 38, endPoint y: 140, distance: 10.7
click at [41, 150] on span "Pedidos balcão (PDV)" at bounding box center [43, 150] width 54 height 8
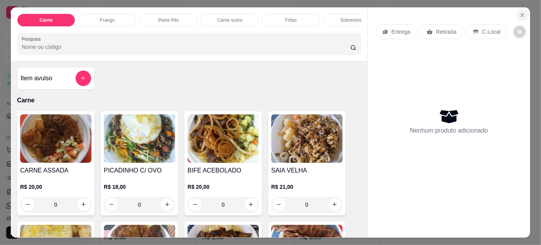
click at [521, 14] on icon "Close" at bounding box center [522, 15] width 3 height 3
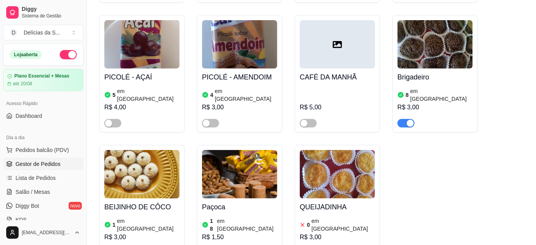
click at [39, 162] on span "Gestor de Pedidos" at bounding box center [38, 164] width 45 height 8
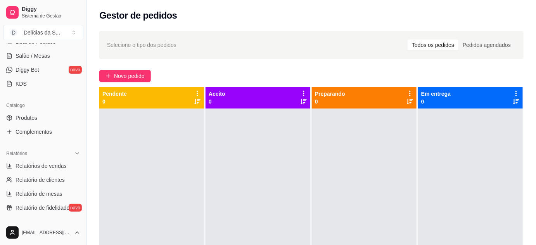
scroll to position [141, 0]
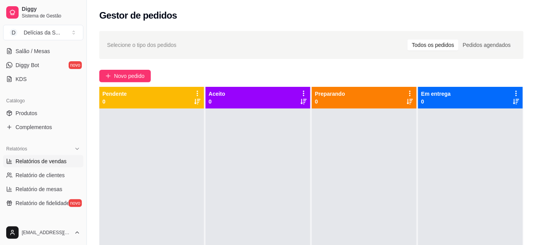
click at [44, 158] on span "Relatórios de vendas" at bounding box center [41, 161] width 51 height 8
select select "ALL"
select select "0"
